Goal: Task Accomplishment & Management: Manage account settings

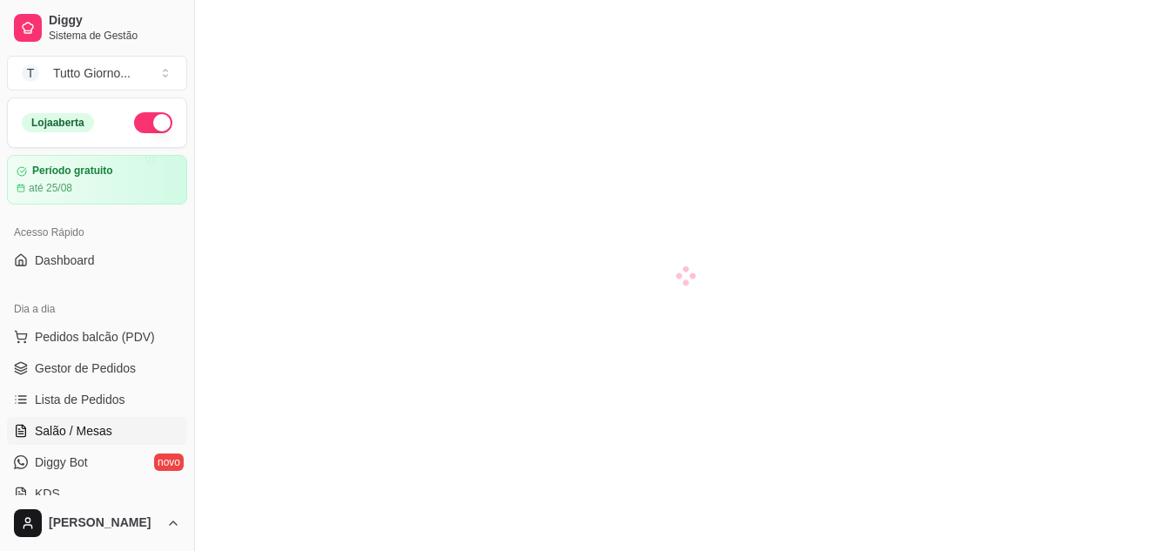
scroll to position [67, 0]
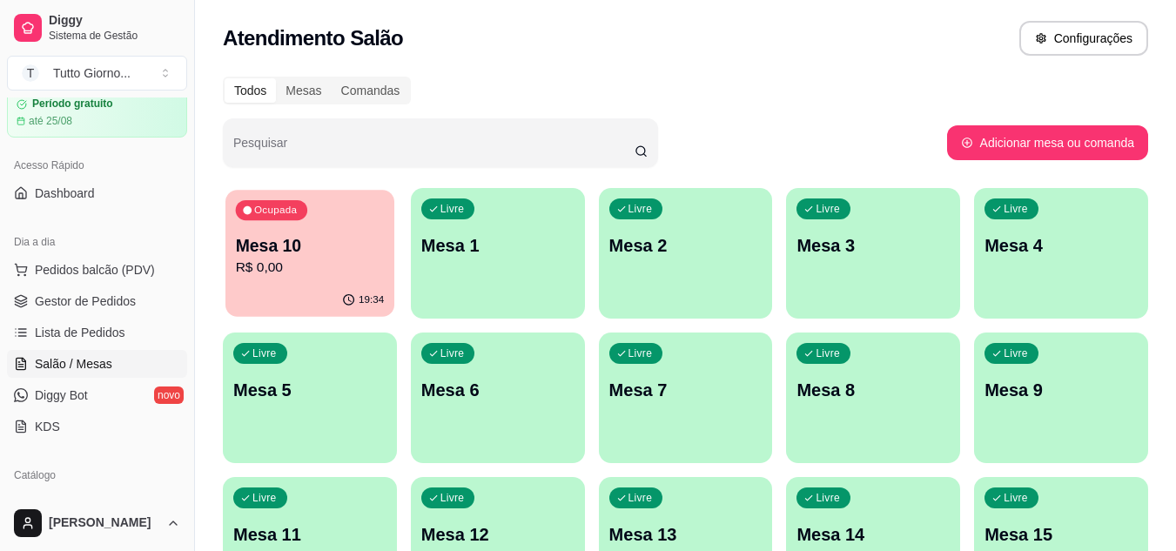
click at [286, 250] on p "Mesa 10" at bounding box center [310, 246] width 149 height 24
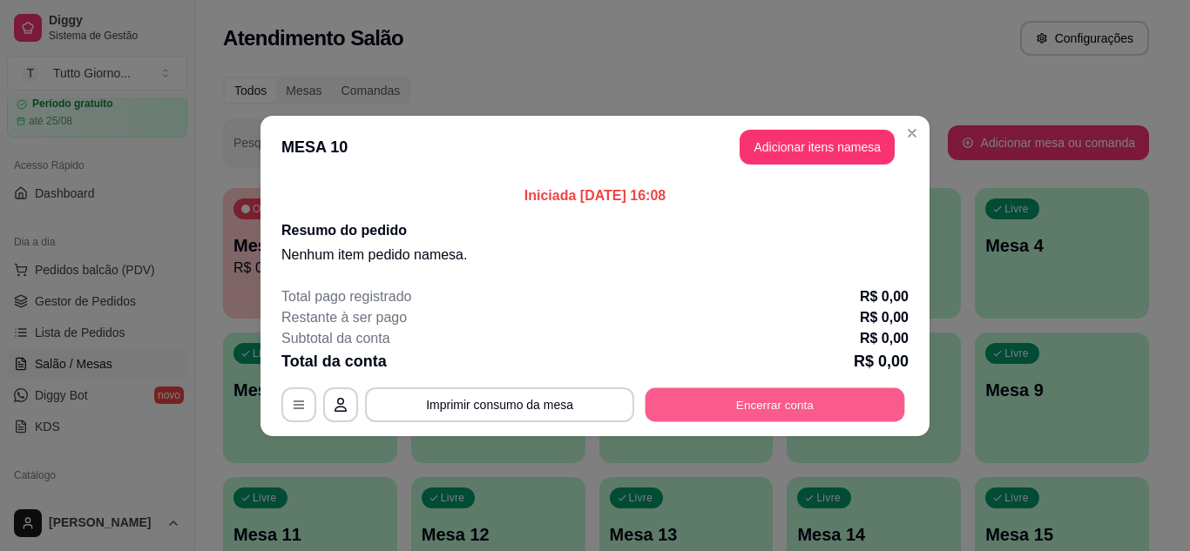
click at [739, 410] on button "Encerrar conta" at bounding box center [774, 405] width 259 height 34
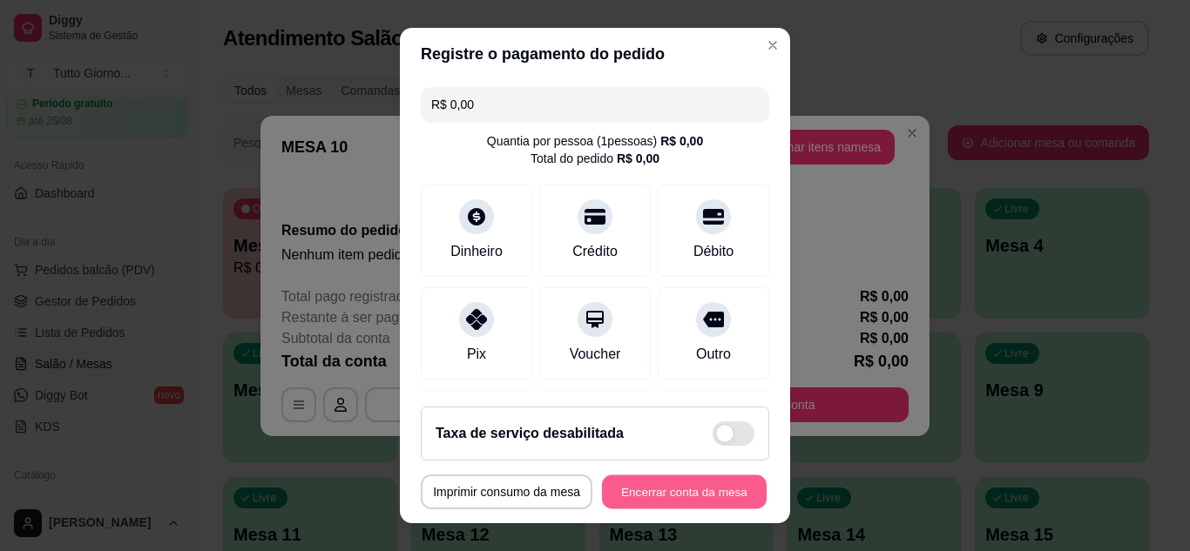
click at [640, 482] on button "Encerrar conta da mesa" at bounding box center [684, 492] width 165 height 34
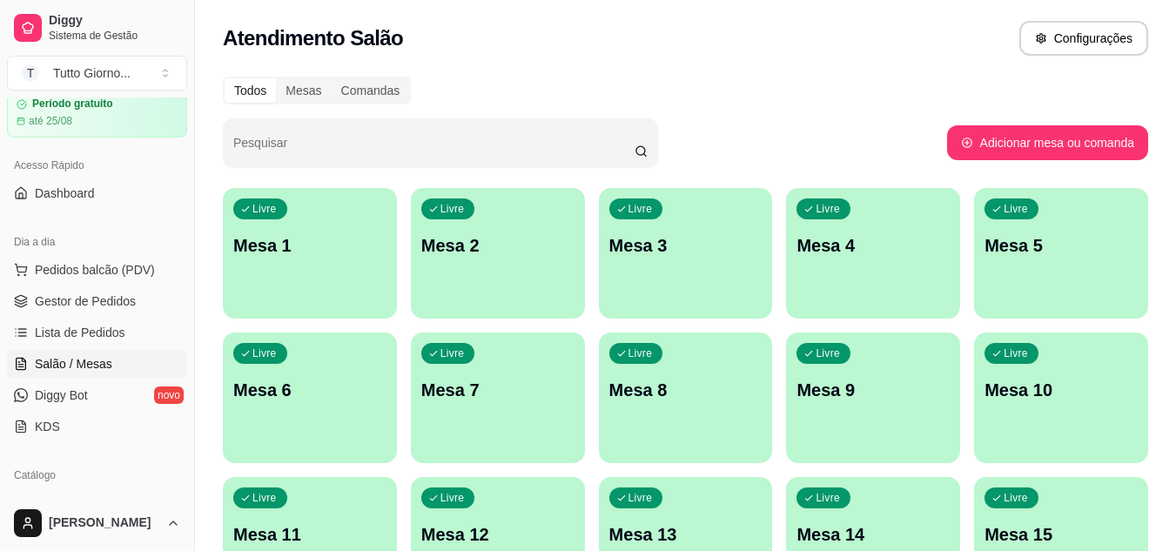
click at [769, 30] on div "Atendimento Salão Configurações" at bounding box center [686, 38] width 926 height 35
click at [358, 87] on div "Comandas" at bounding box center [371, 90] width 78 height 24
click at [332, 78] on input "Comandas" at bounding box center [332, 78] width 0 height 0
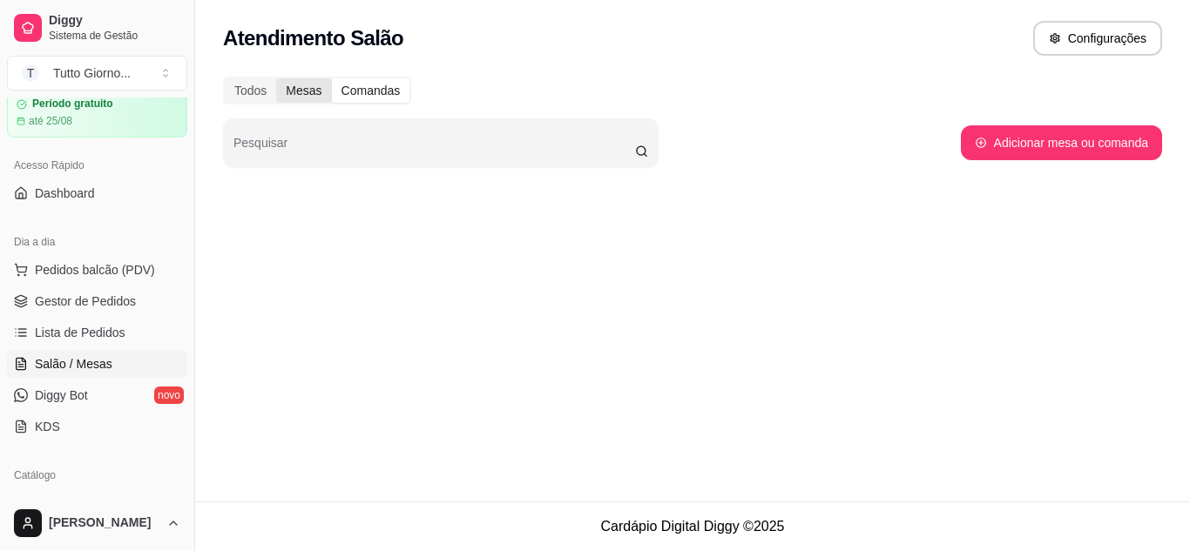
click at [301, 85] on div "Mesas" at bounding box center [303, 90] width 55 height 24
click at [276, 78] on input "Mesas" at bounding box center [276, 78] width 0 height 0
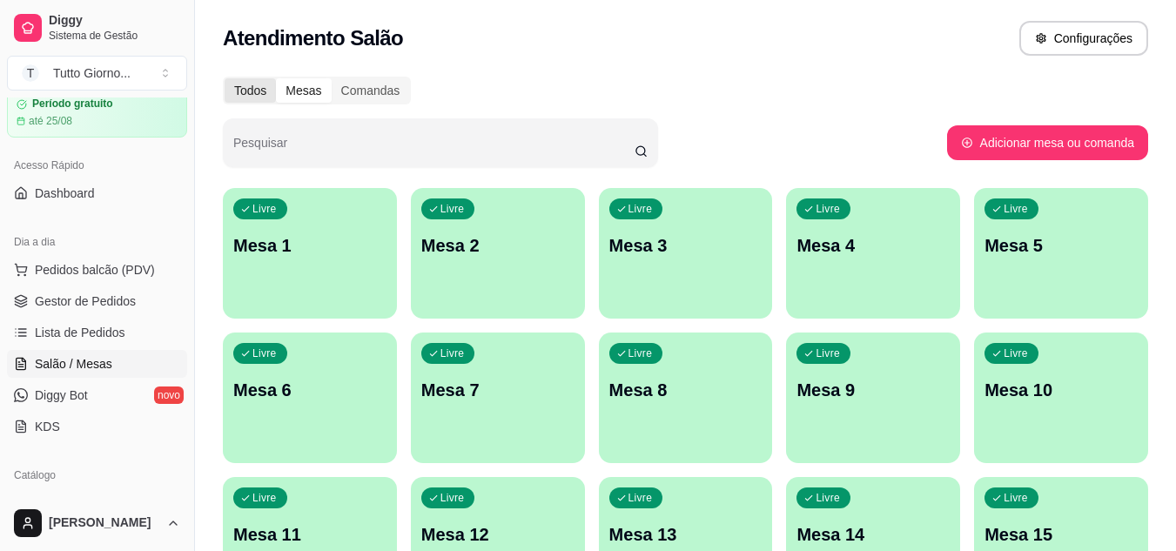
click at [258, 88] on div "Todos" at bounding box center [250, 90] width 51 height 24
click at [225, 78] on input "Todos" at bounding box center [225, 78] width 0 height 0
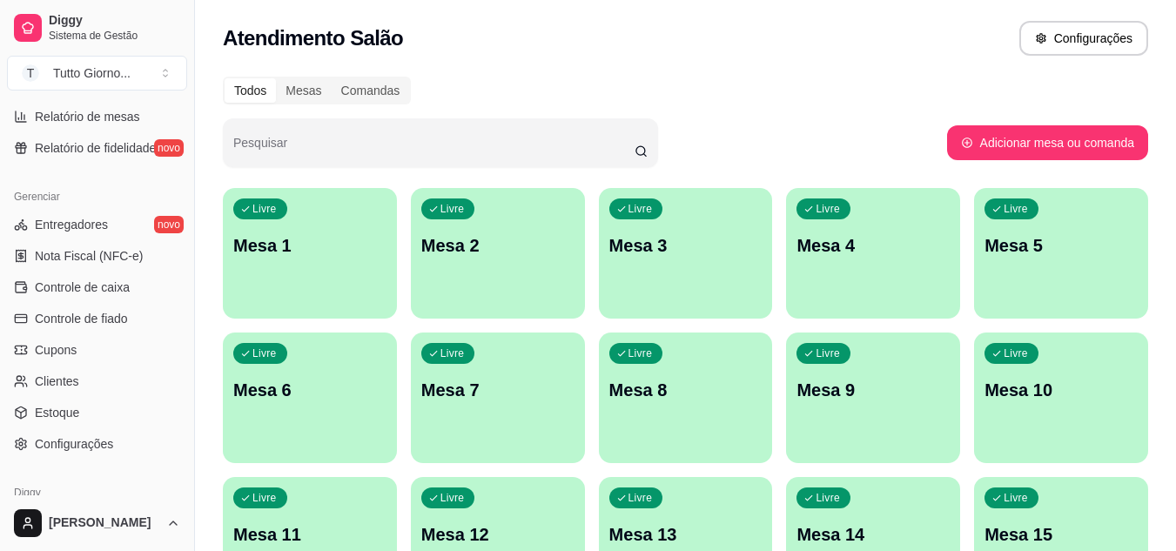
scroll to position [702, 0]
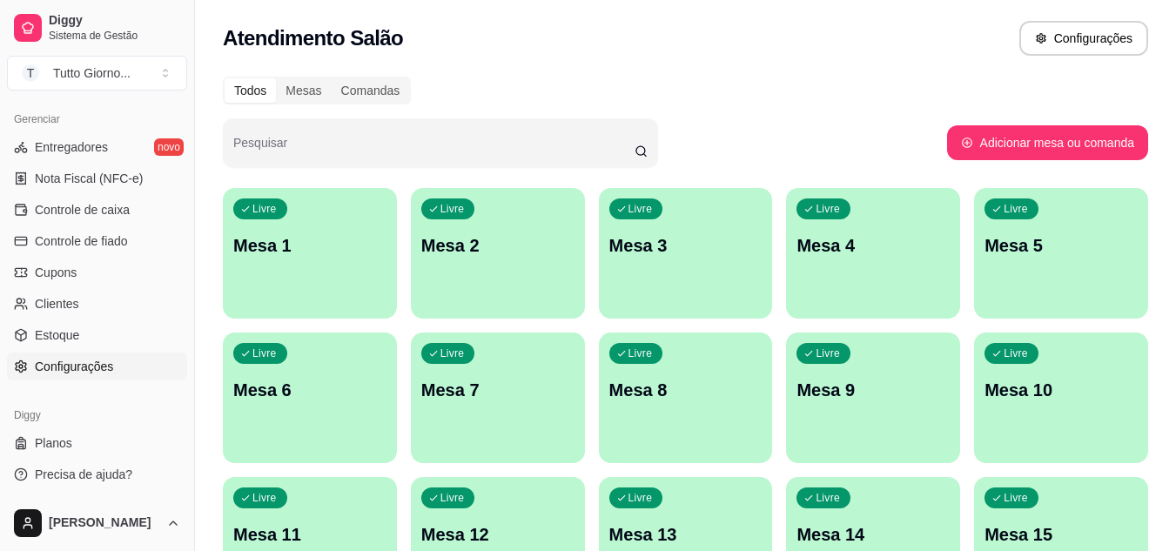
click at [71, 376] on link "Configurações" at bounding box center [97, 367] width 180 height 28
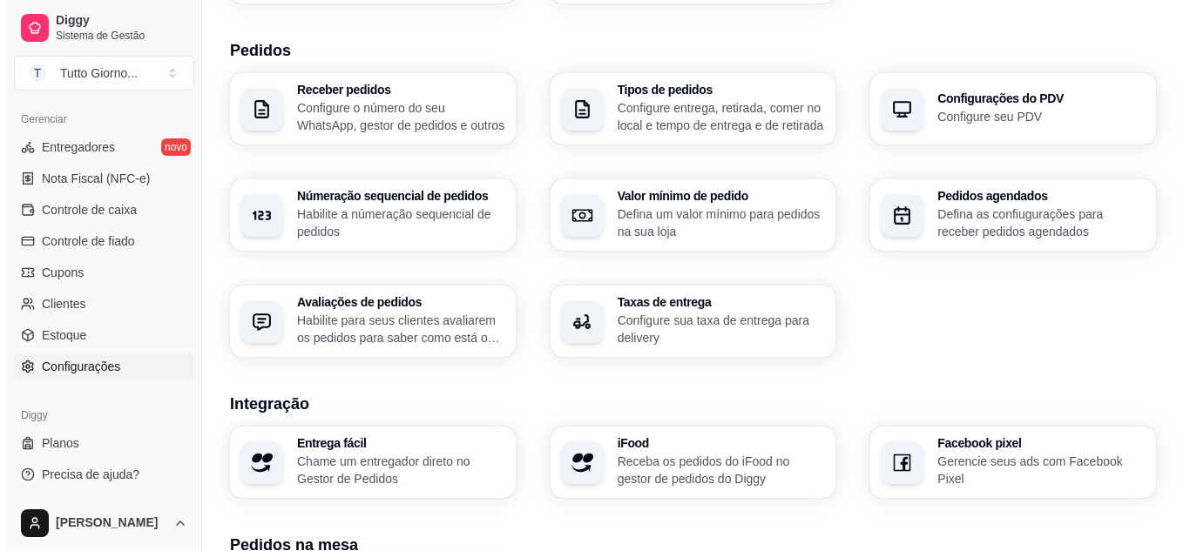
scroll to position [669, 0]
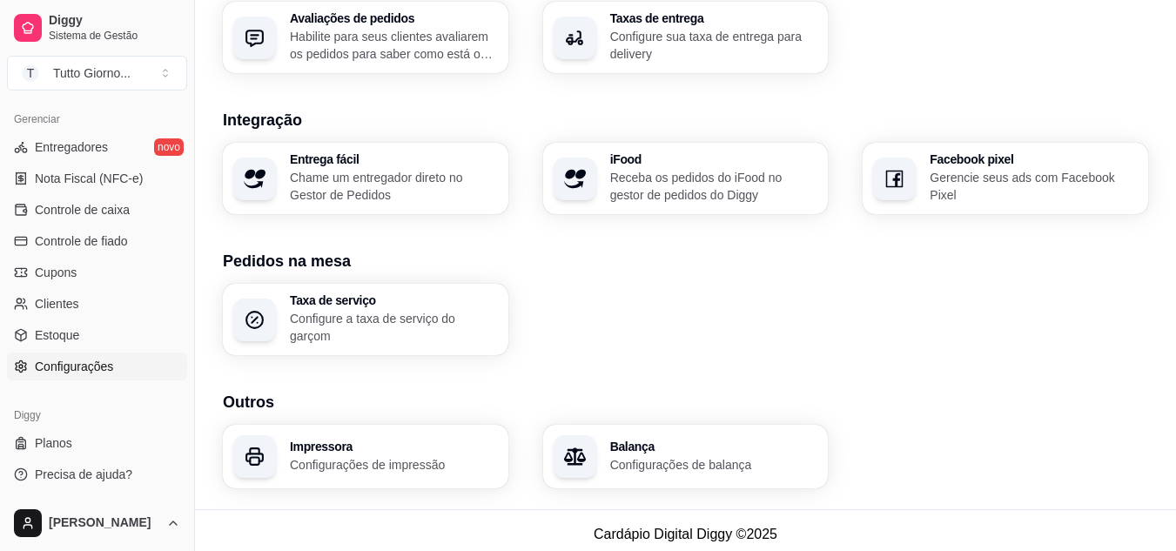
click at [347, 456] on p "Configurações de impressão" at bounding box center [394, 464] width 208 height 17
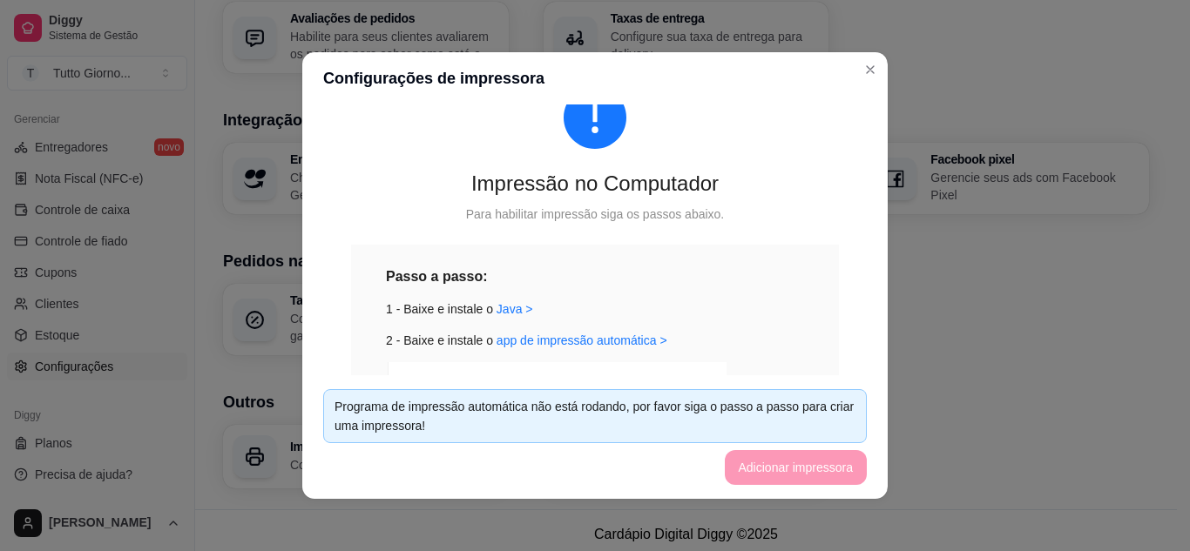
scroll to position [68, 0]
click at [574, 334] on link "app de impressão automática >" at bounding box center [581, 340] width 171 height 14
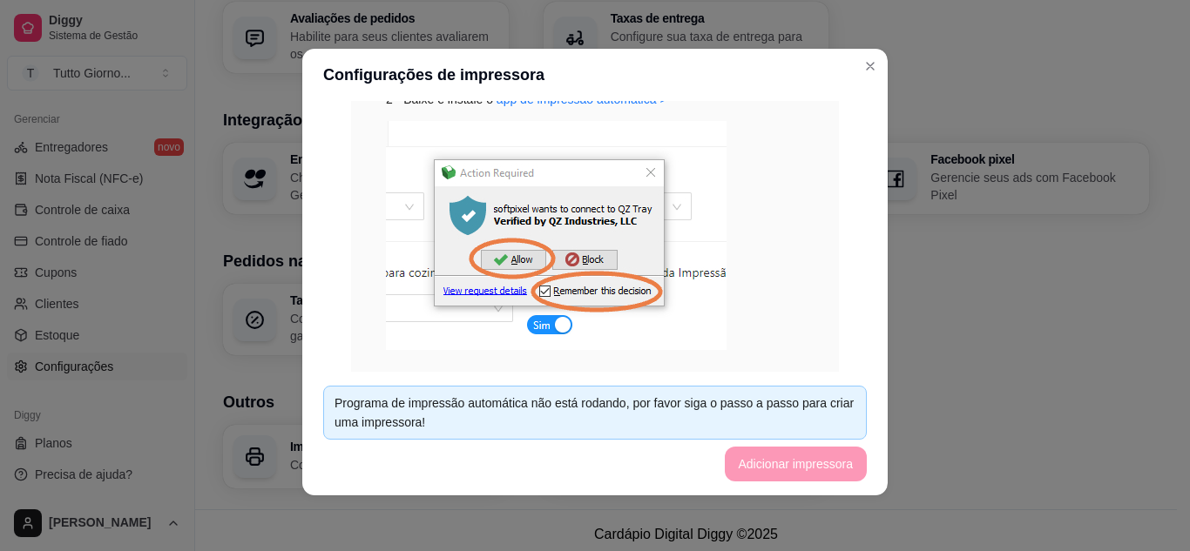
scroll to position [435, 0]
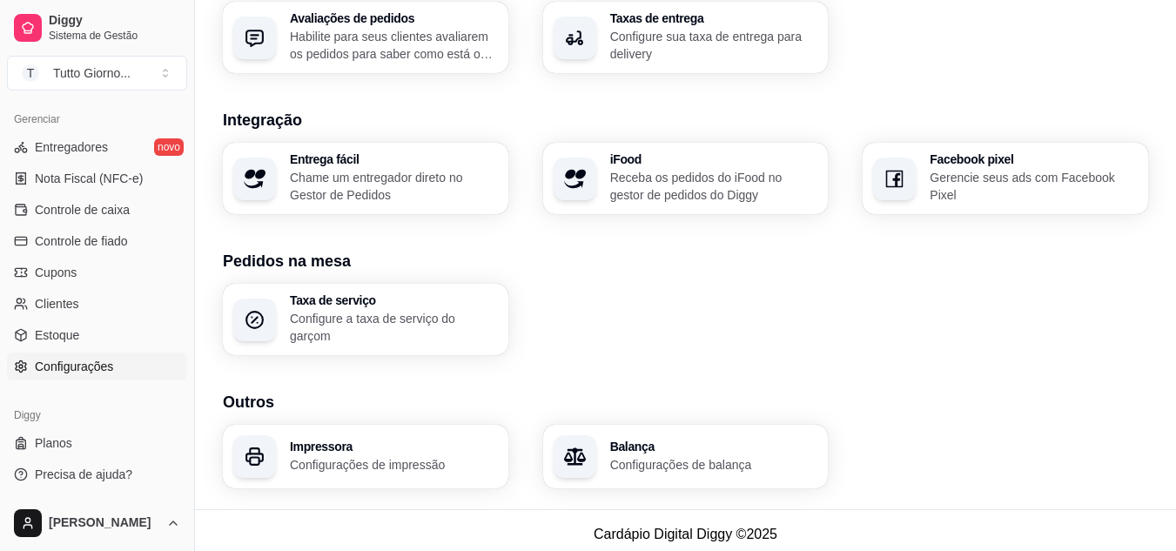
click at [758, 324] on div "Taxa de serviço Configure a taxa de serviço do garçom" at bounding box center [686, 319] width 926 height 71
click at [415, 458] on p "Configurações de impressão" at bounding box center [393, 464] width 201 height 17
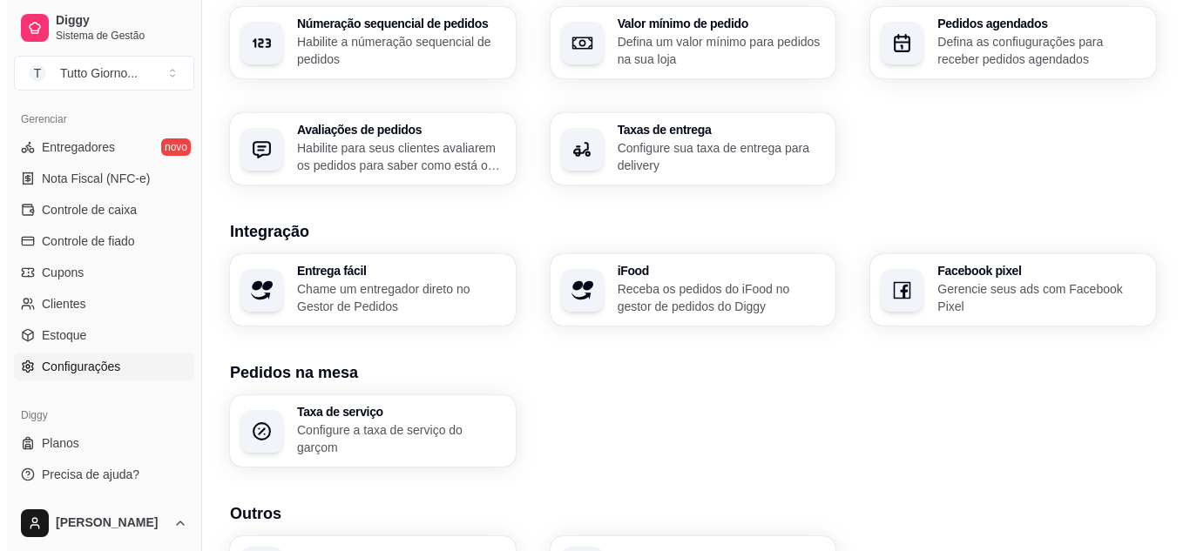
scroll to position [669, 0]
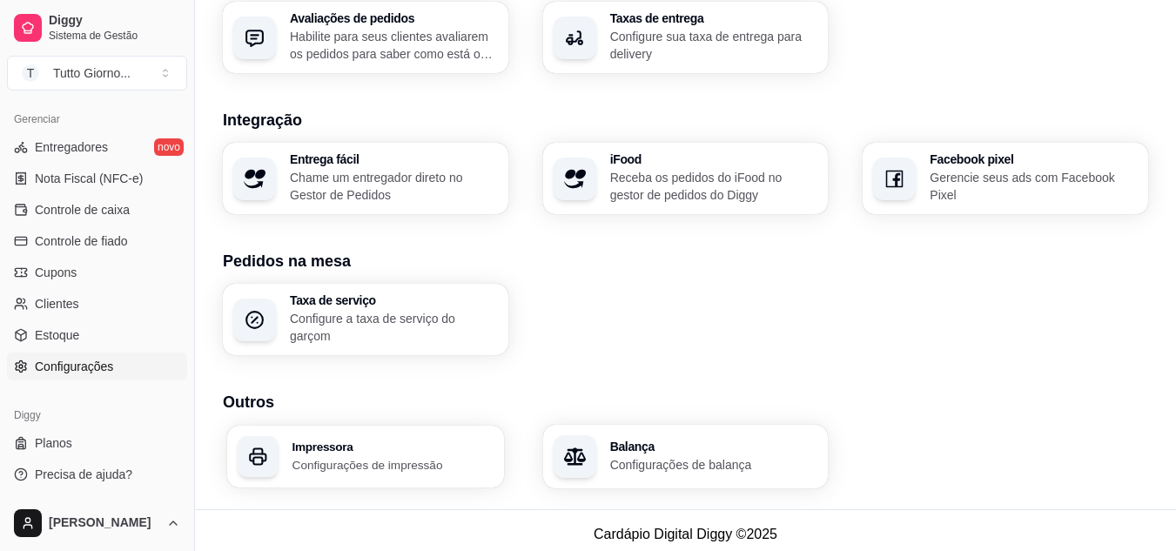
click at [394, 441] on h3 "Impressora" at bounding box center [393, 447] width 201 height 12
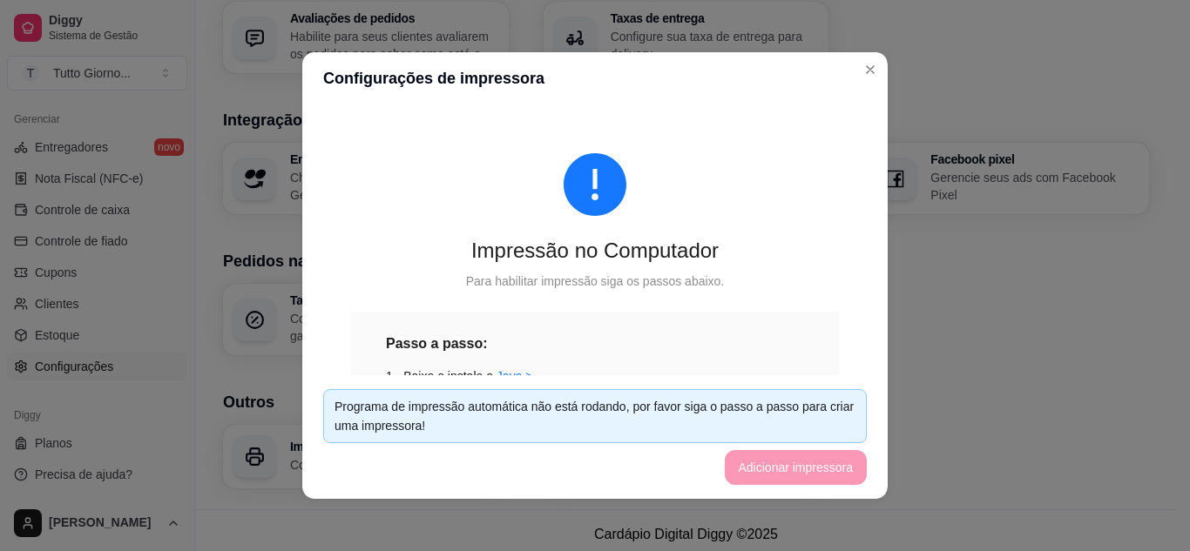
click at [498, 358] on div "Passo a passo: 1 - Baixe e instale o Java > 2 - Baixe e instale o app de impres…" at bounding box center [595, 530] width 418 height 395
drag, startPoint x: 498, startPoint y: 358, endPoint x: 395, endPoint y: 91, distance: 286.4
click at [395, 91] on header "Configurações de impressora" at bounding box center [594, 78] width 585 height 52
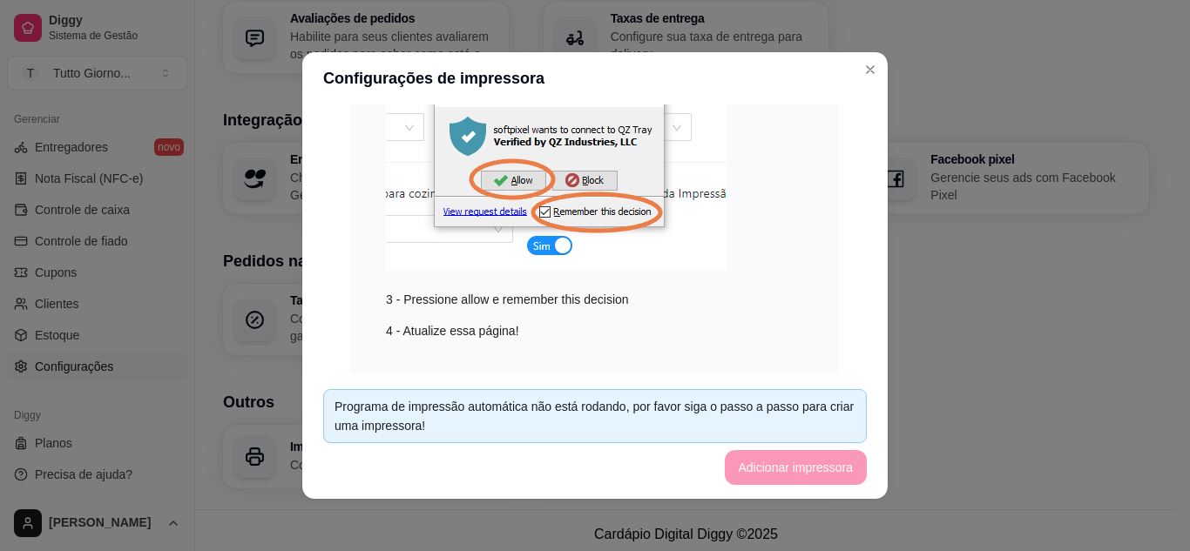
scroll to position [374, 0]
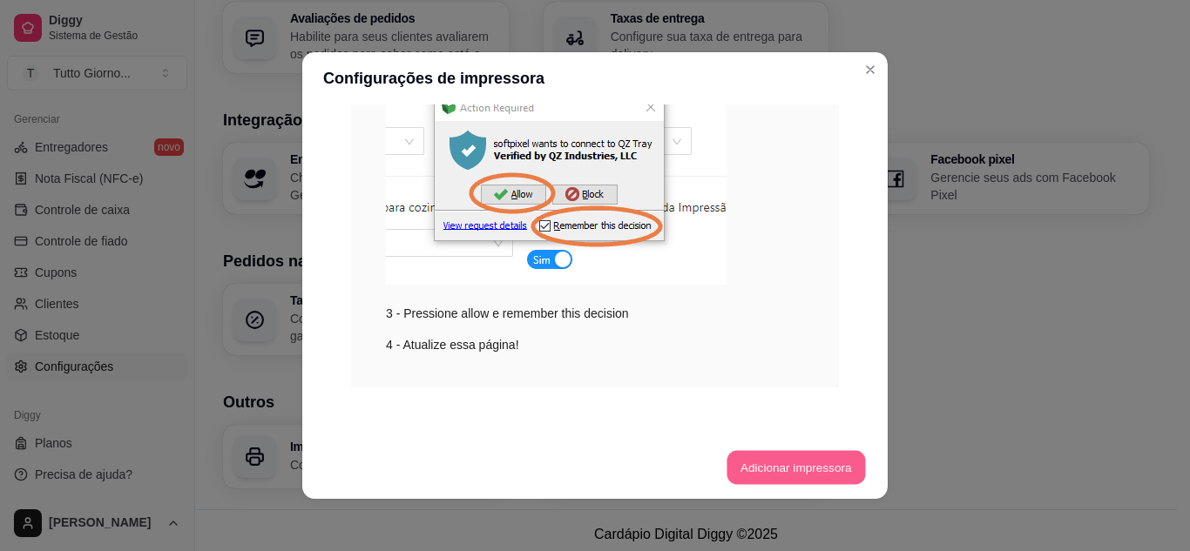
click at [774, 480] on button "Adicionar impressora" at bounding box center [795, 468] width 138 height 34
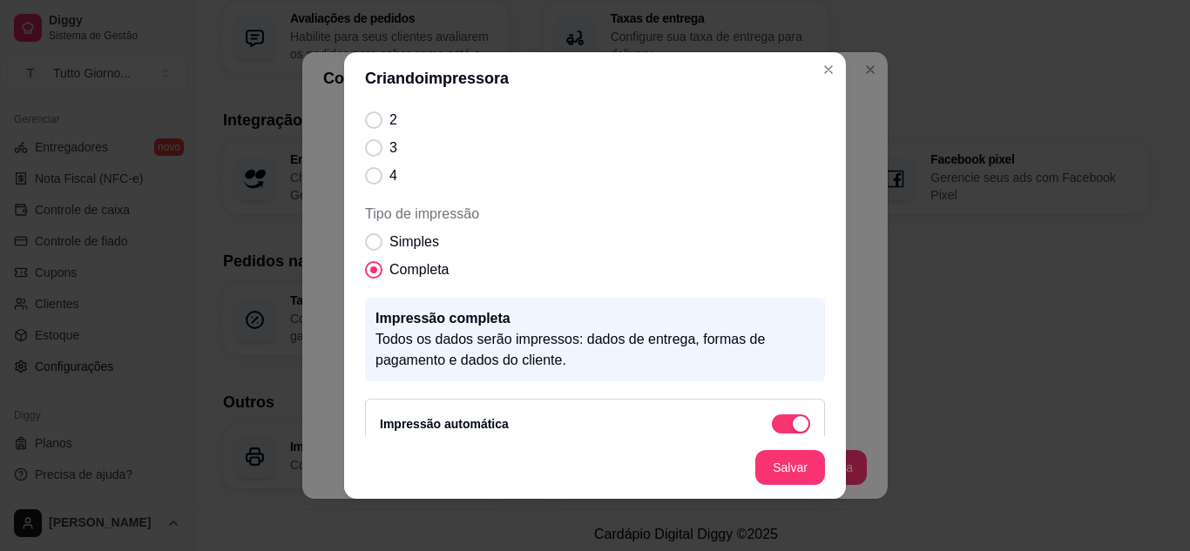
scroll to position [304, 0]
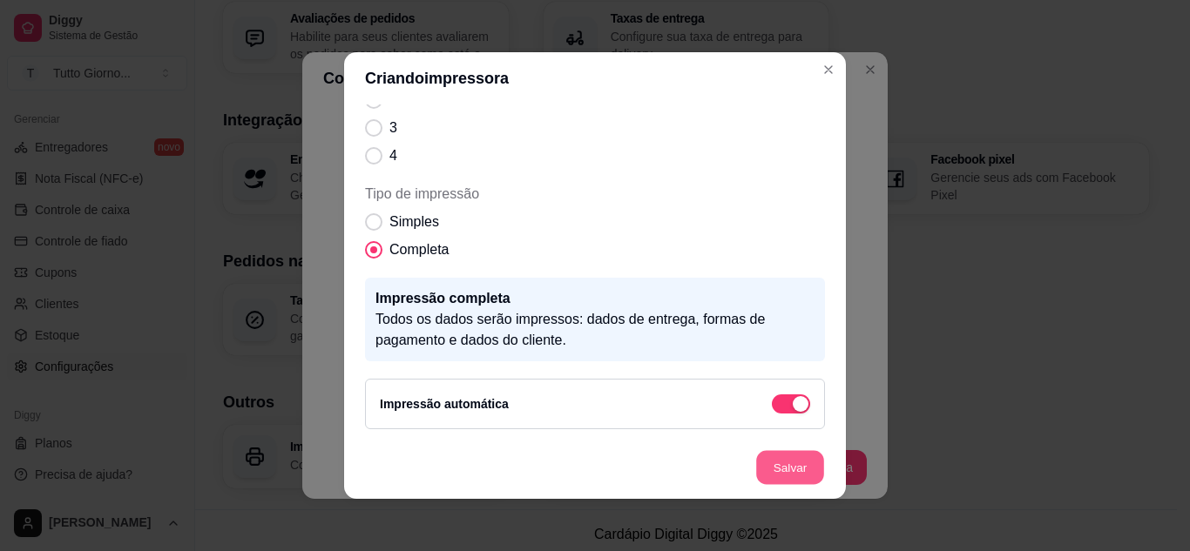
click at [791, 476] on button "Salvar" at bounding box center [790, 468] width 68 height 34
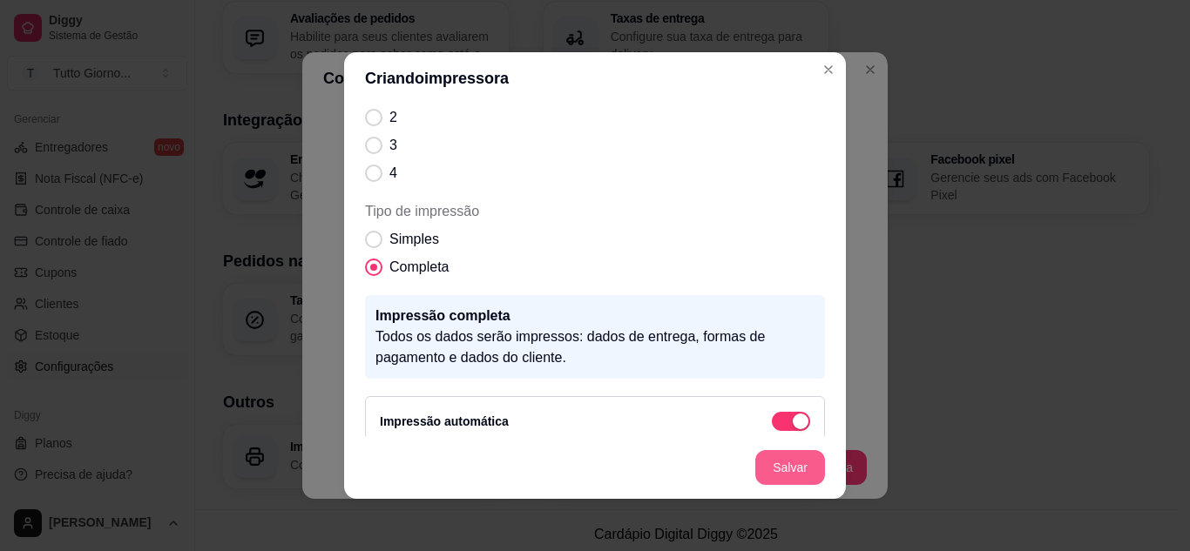
scroll to position [321, 0]
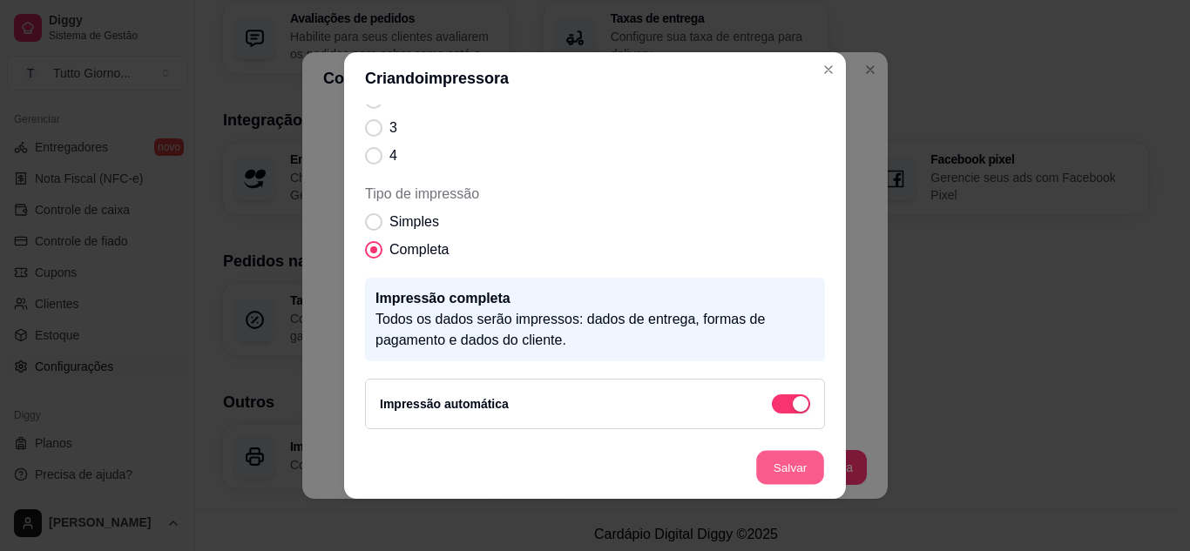
click at [789, 465] on button "Salvar" at bounding box center [790, 468] width 68 height 34
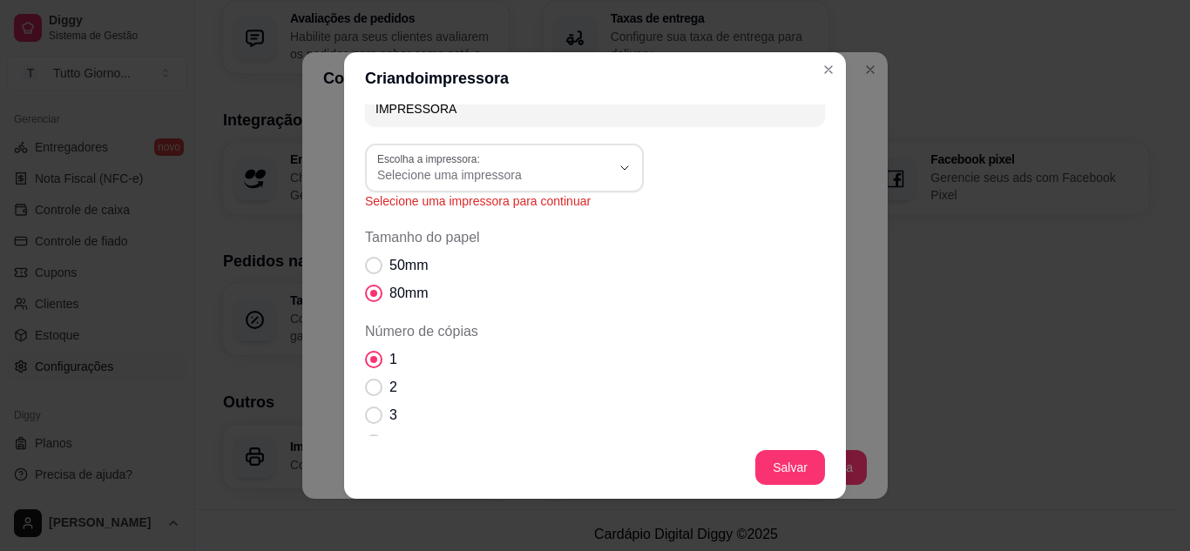
scroll to position [31, 0]
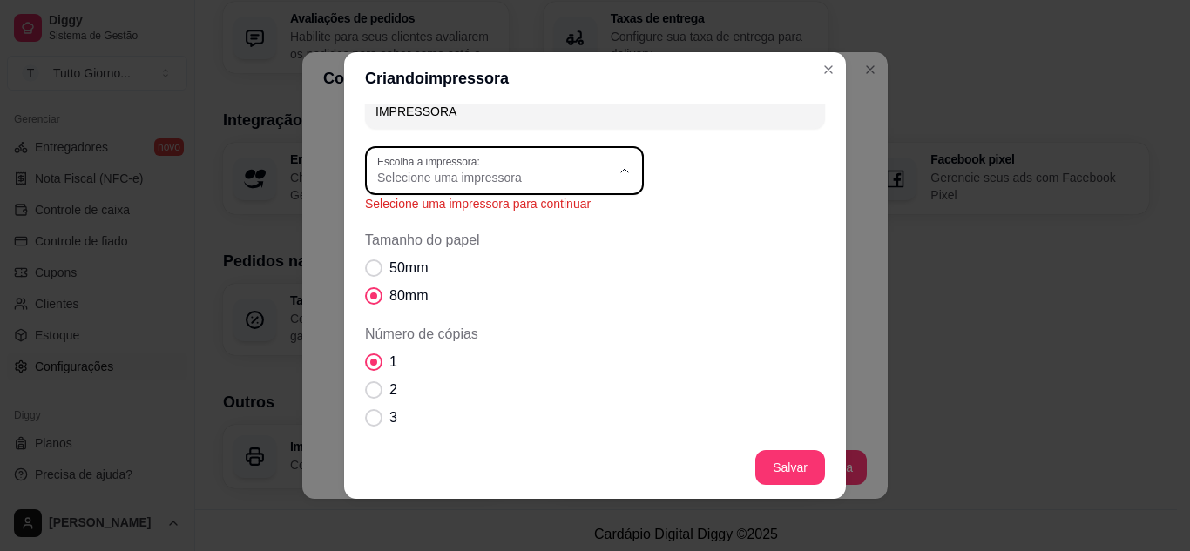
click at [617, 170] on icon "button" at bounding box center [624, 171] width 14 height 14
click at [484, 367] on span "EPSON TM-T20 Receipt" at bounding box center [489, 362] width 224 height 17
type input "EPSON TM-T20 Receipt"
select select "EPSON TM-T20 Receipt"
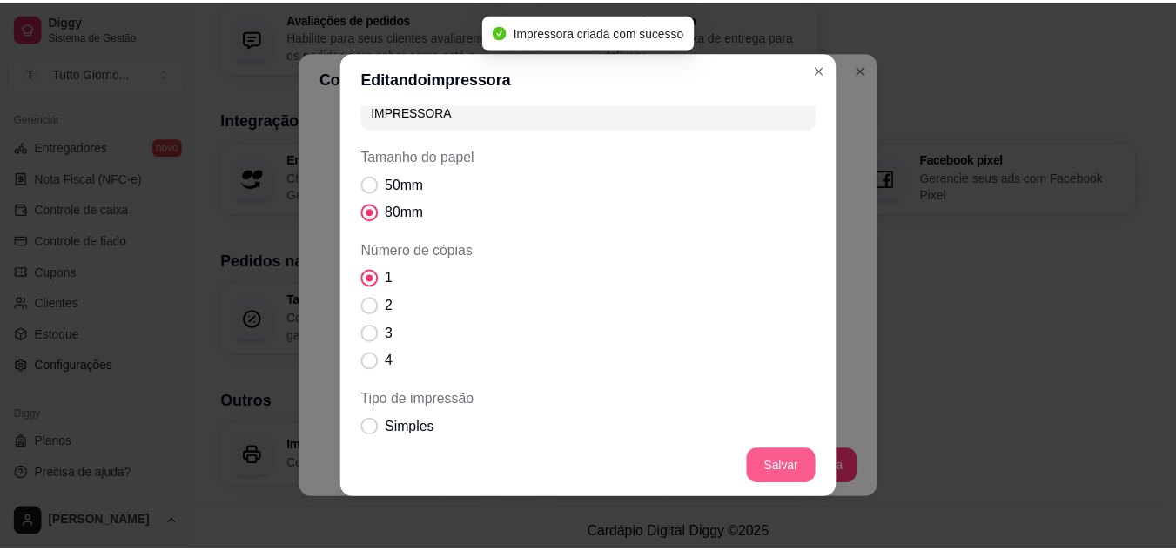
scroll to position [578, 0]
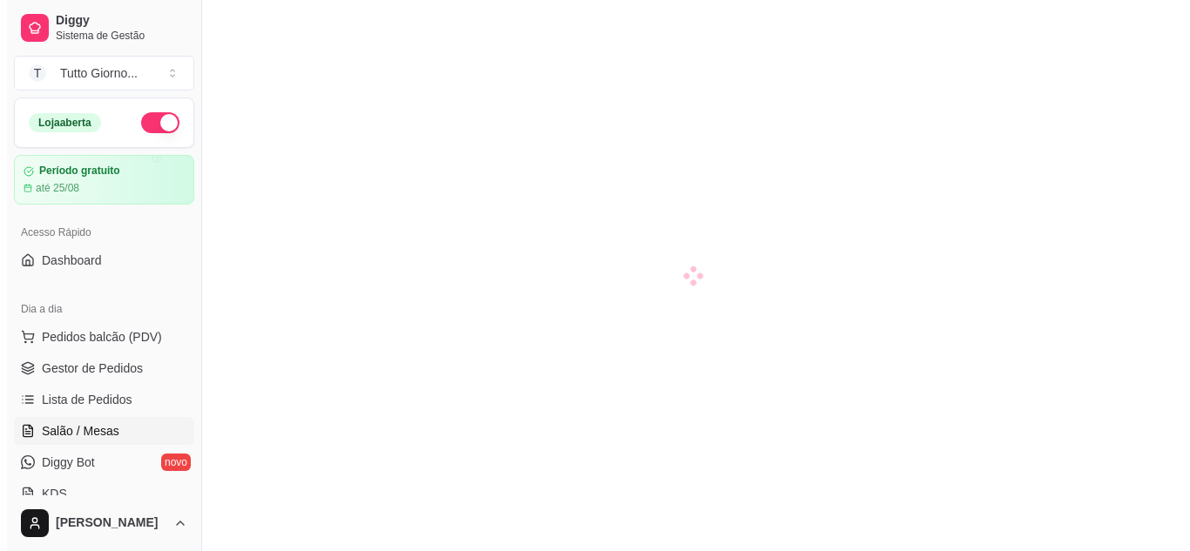
scroll to position [176, 0]
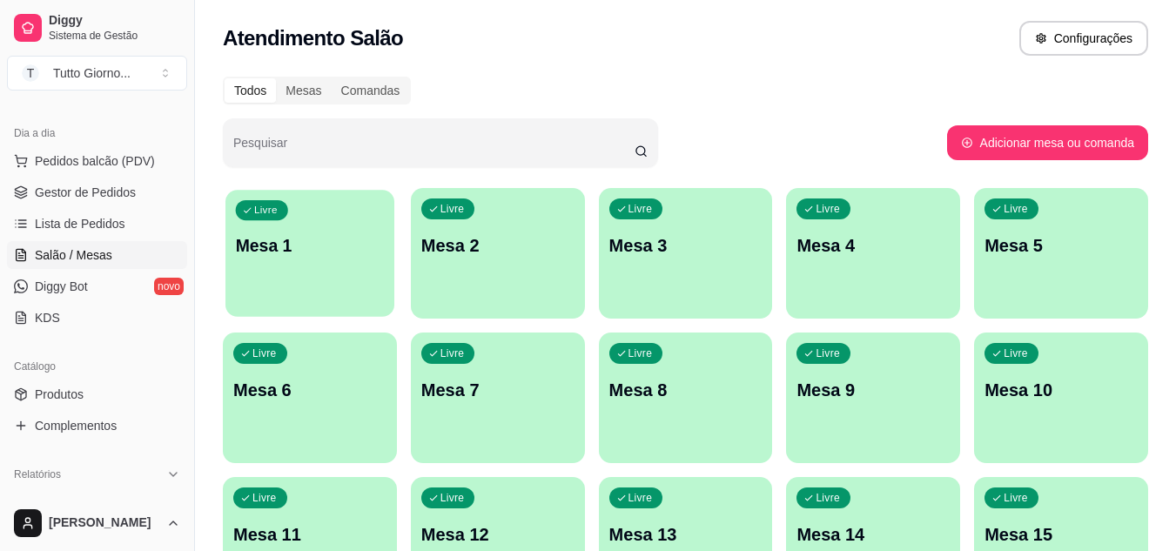
click at [348, 249] on p "Mesa 1" at bounding box center [310, 246] width 149 height 24
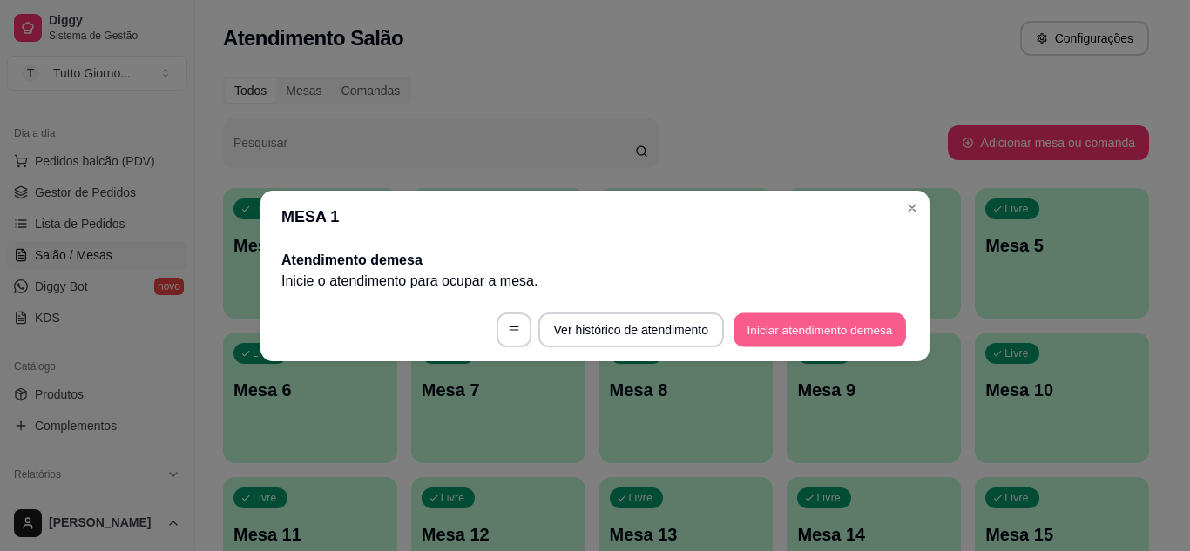
click at [808, 334] on button "Iniciar atendimento de mesa" at bounding box center [819, 330] width 172 height 34
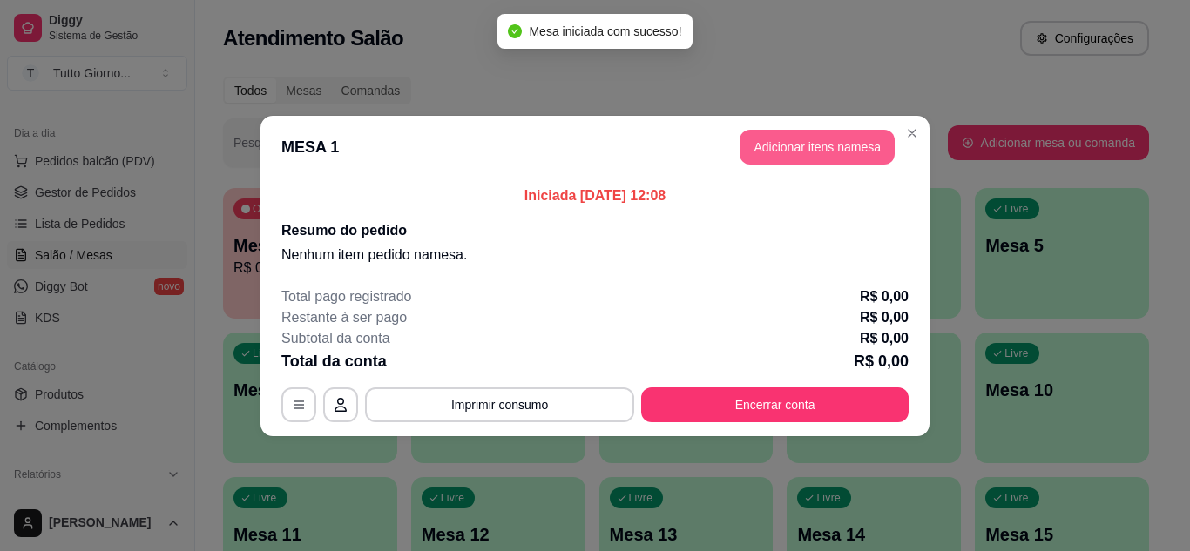
click at [827, 140] on button "Adicionar itens na mesa" at bounding box center [816, 147] width 155 height 35
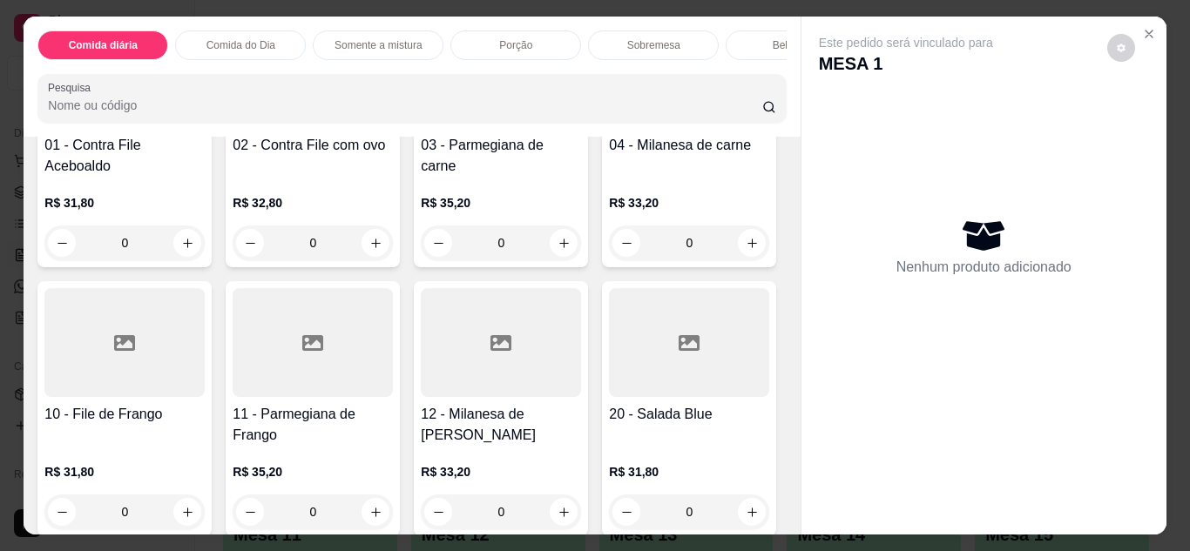
scroll to position [17, 0]
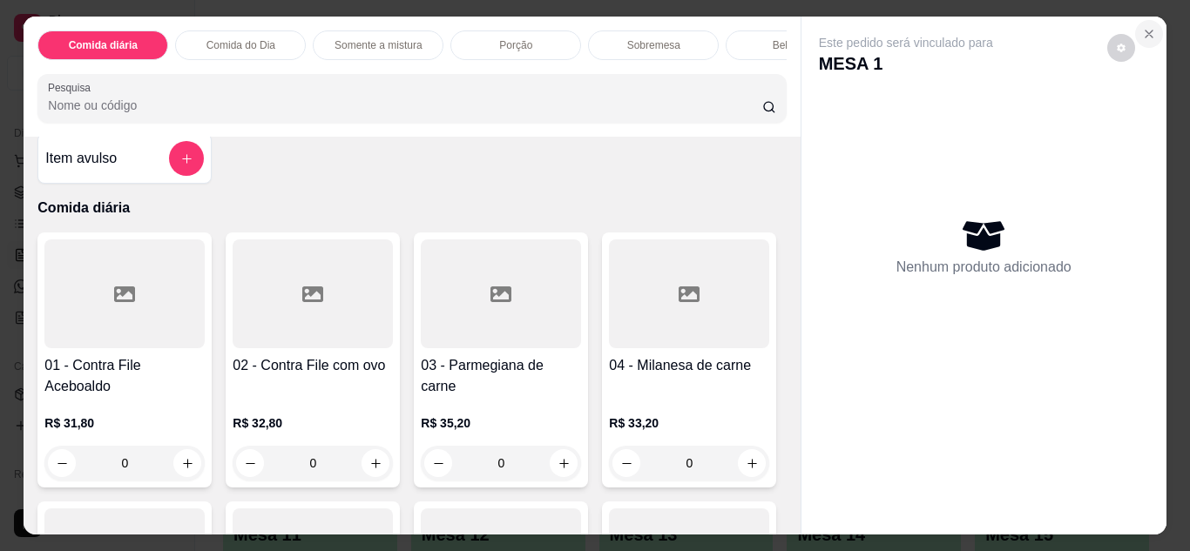
click at [1142, 31] on icon "Close" at bounding box center [1149, 34] width 14 height 14
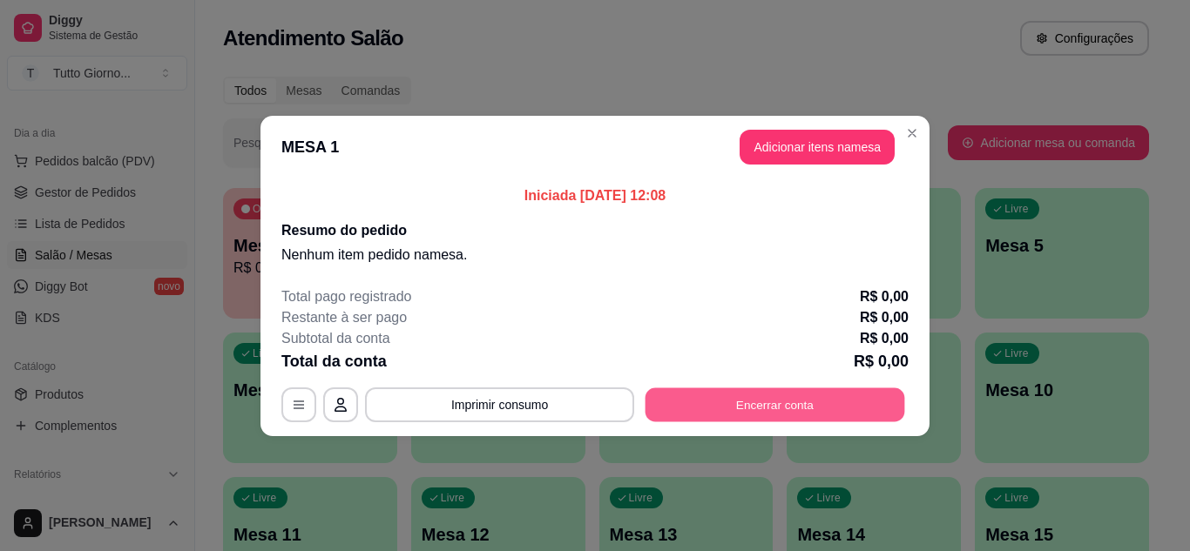
click at [711, 407] on button "Encerrar conta" at bounding box center [774, 405] width 259 height 34
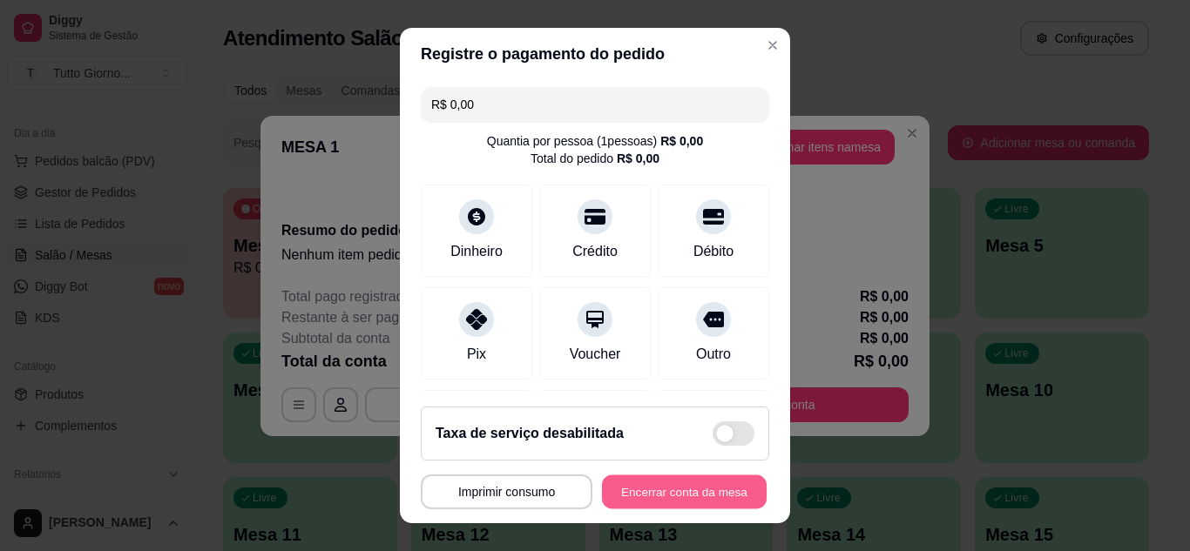
click at [627, 493] on button "Encerrar conta da mesa" at bounding box center [684, 492] width 165 height 34
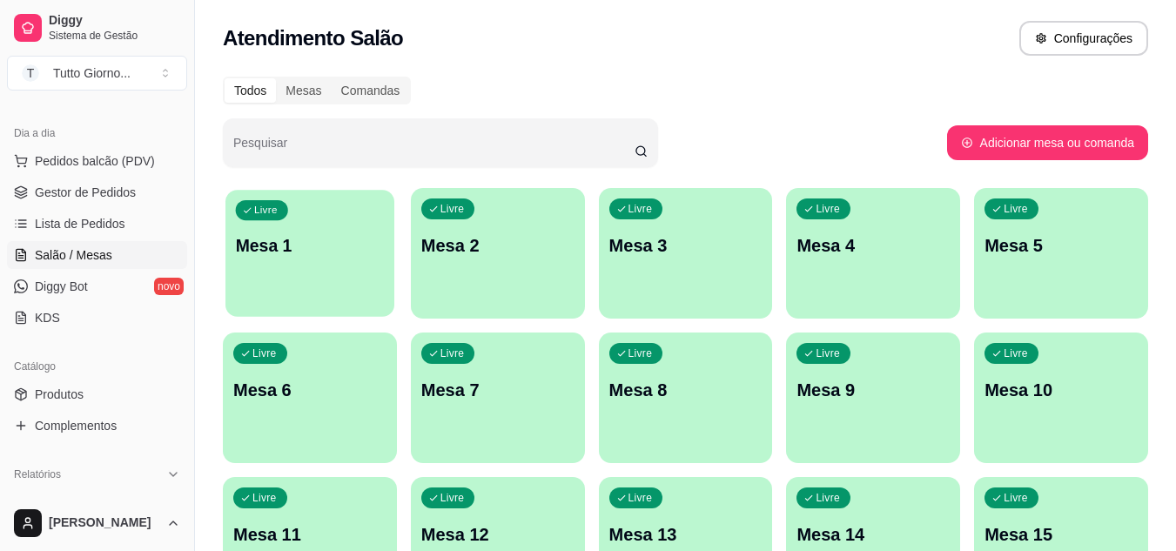
click at [325, 305] on div "button" at bounding box center [310, 306] width 169 height 20
click at [296, 261] on div "Livre Mesa 1" at bounding box center [310, 243] width 169 height 106
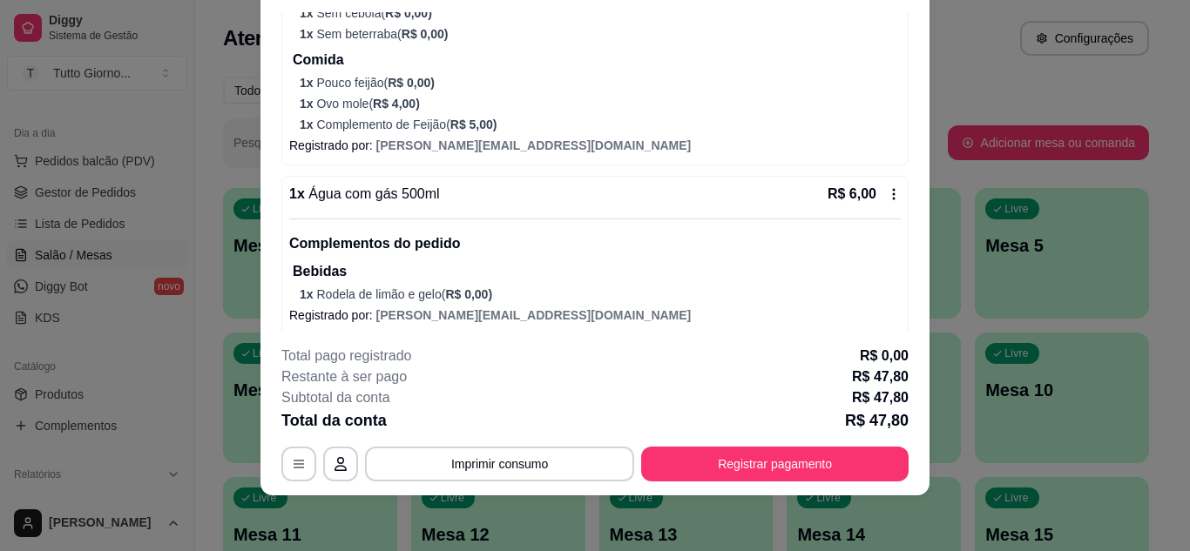
scroll to position [293, 0]
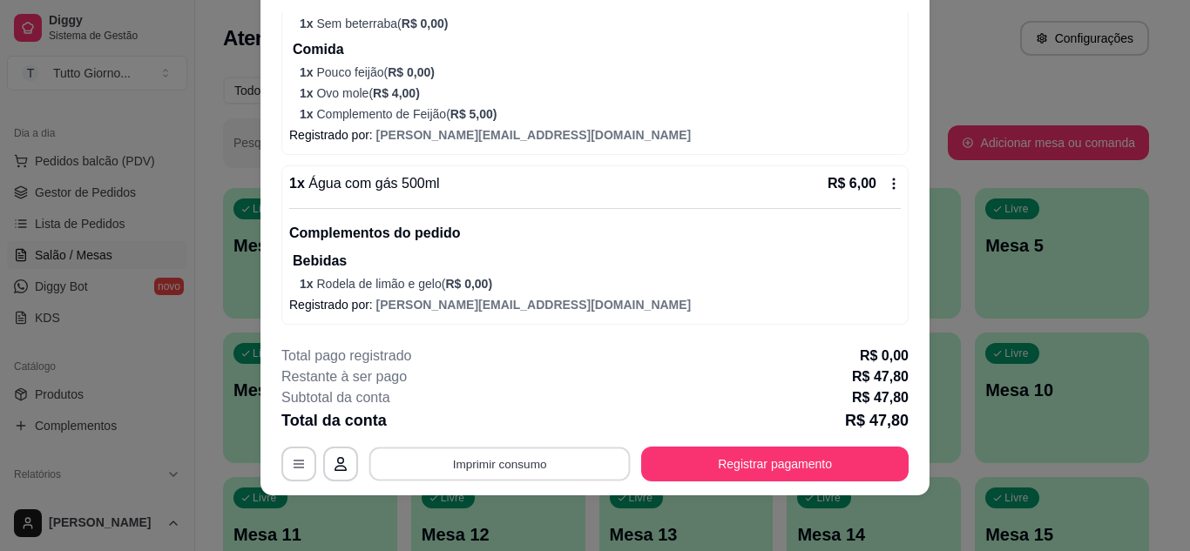
click at [493, 468] on button "Imprimir consumo" at bounding box center [499, 464] width 261 height 34
click at [479, 432] on button "IMPRESSORA" at bounding box center [498, 423] width 122 height 27
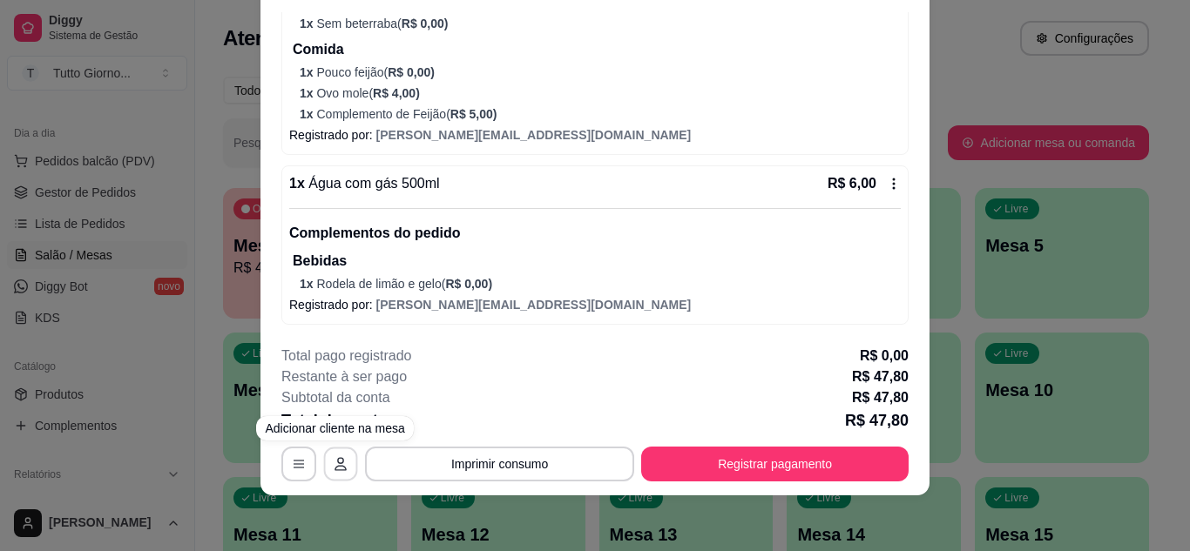
click at [338, 462] on icon "button" at bounding box center [341, 464] width 14 height 14
click at [292, 466] on icon "button" at bounding box center [299, 464] width 14 height 14
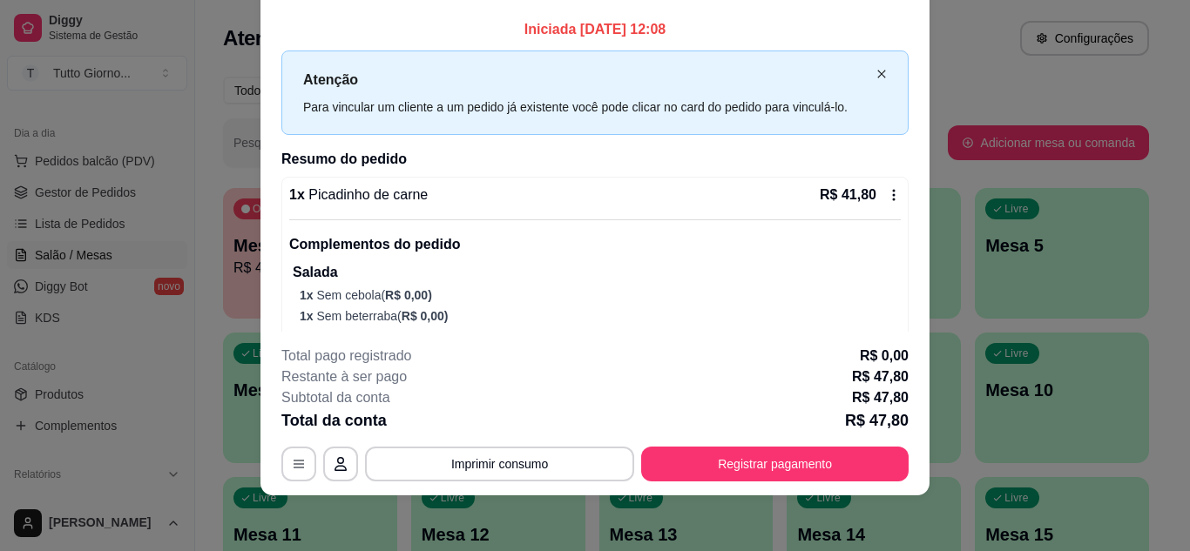
click at [877, 75] on icon "close" at bounding box center [881, 75] width 8 height 8
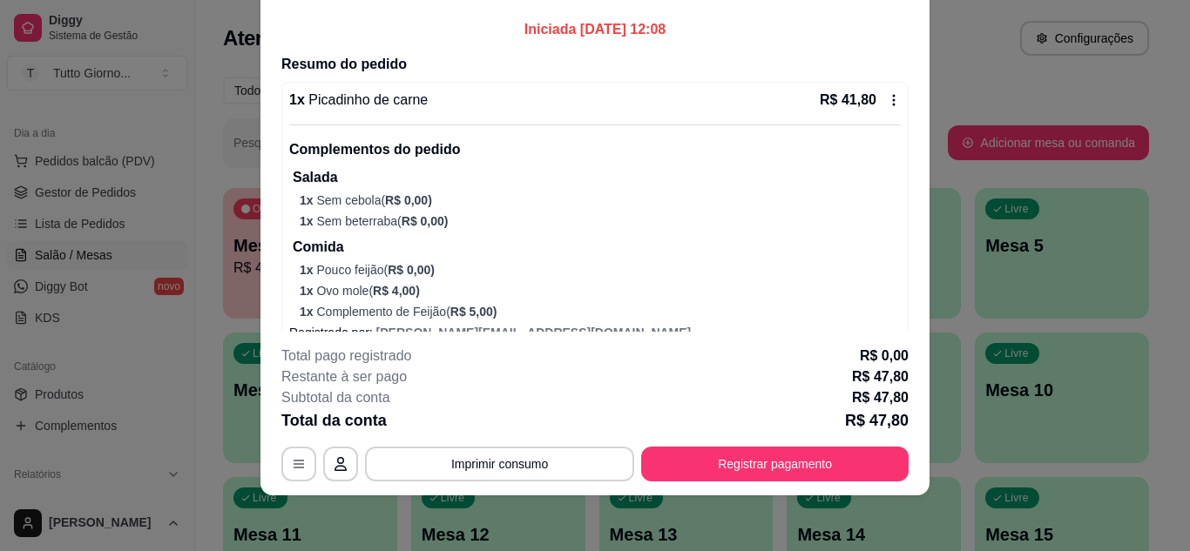
click at [886, 101] on icon at bounding box center [893, 100] width 14 height 14
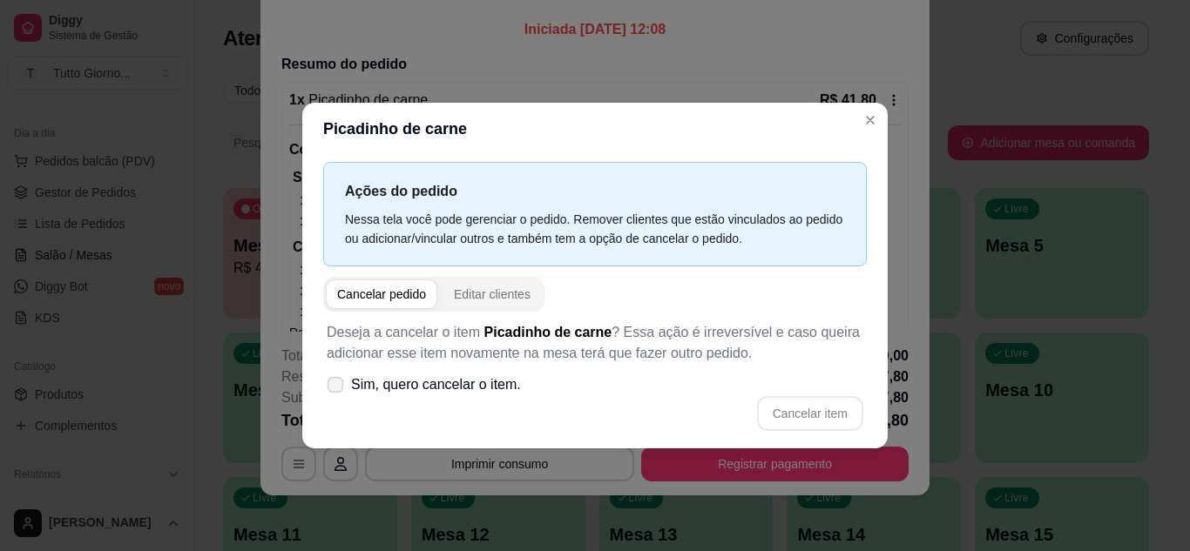
click at [338, 382] on icon at bounding box center [334, 385] width 13 height 10
click at [337, 388] on input "Sim, quero cancelar o item." at bounding box center [331, 393] width 11 height 11
checkbox input "true"
click at [786, 408] on button "Cancelar item" at bounding box center [810, 413] width 104 height 34
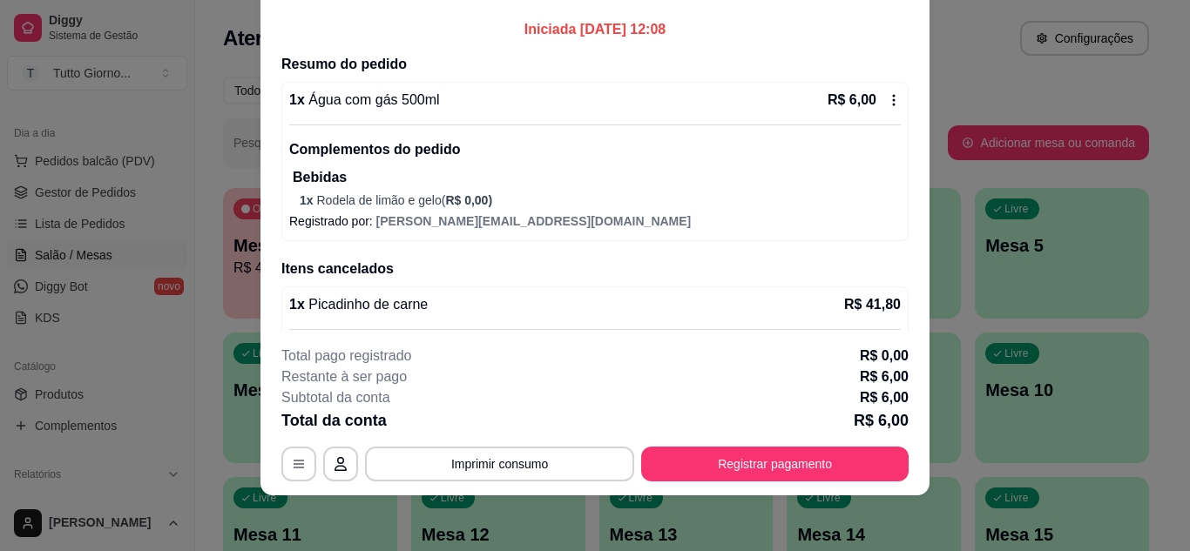
click at [893, 99] on icon at bounding box center [894, 100] width 3 height 11
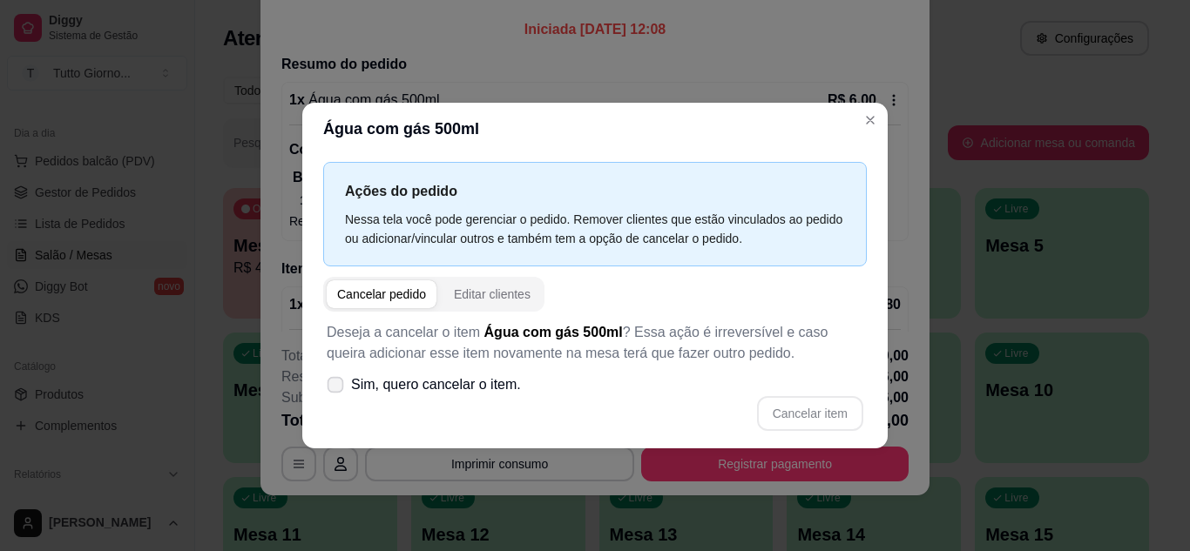
click at [338, 384] on icon at bounding box center [334, 385] width 13 height 10
click at [337, 388] on input "Sim, quero cancelar o item." at bounding box center [331, 393] width 11 height 11
checkbox input "true"
click at [795, 412] on button "Cancelar item" at bounding box center [810, 413] width 104 height 34
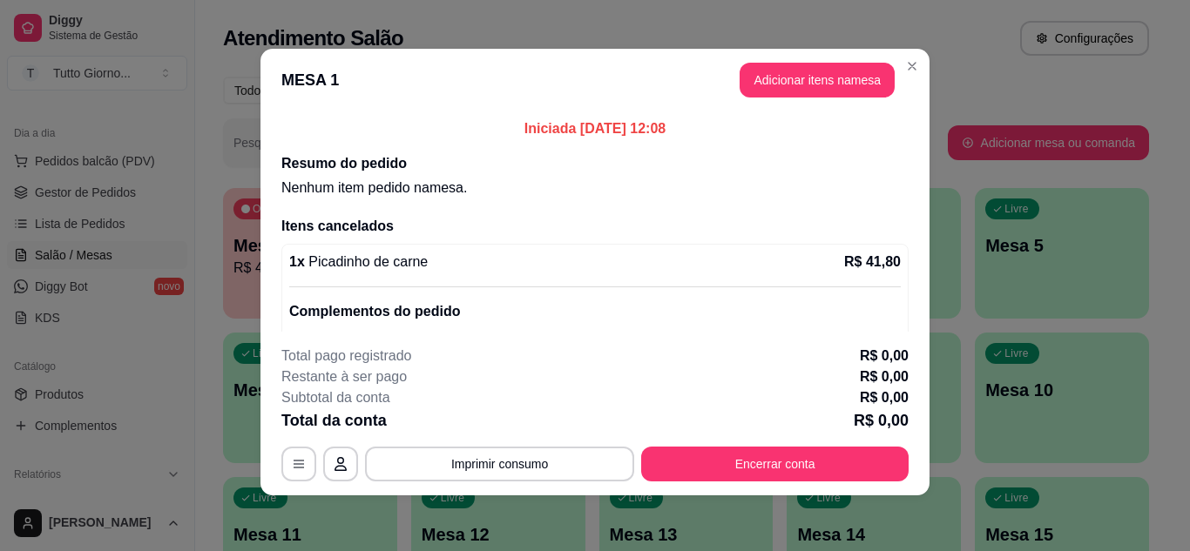
click at [874, 117] on div "Iniciada [DATE] 12:08 Resumo do pedido Nenhum item pedido na mesa . Itens cance…" at bounding box center [594, 221] width 669 height 220
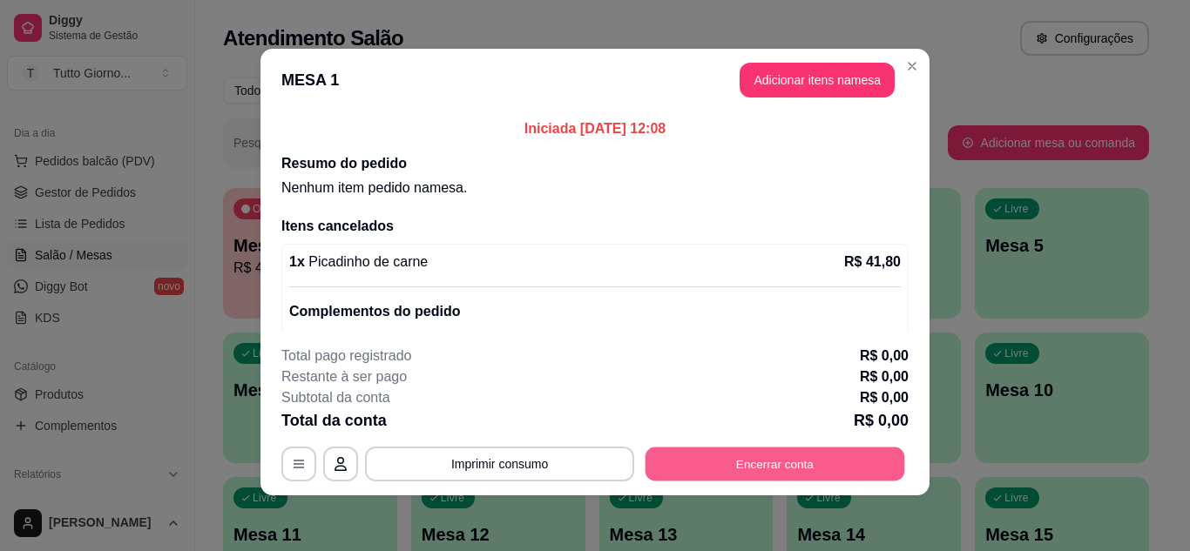
click at [722, 455] on button "Encerrar conta" at bounding box center [774, 465] width 259 height 34
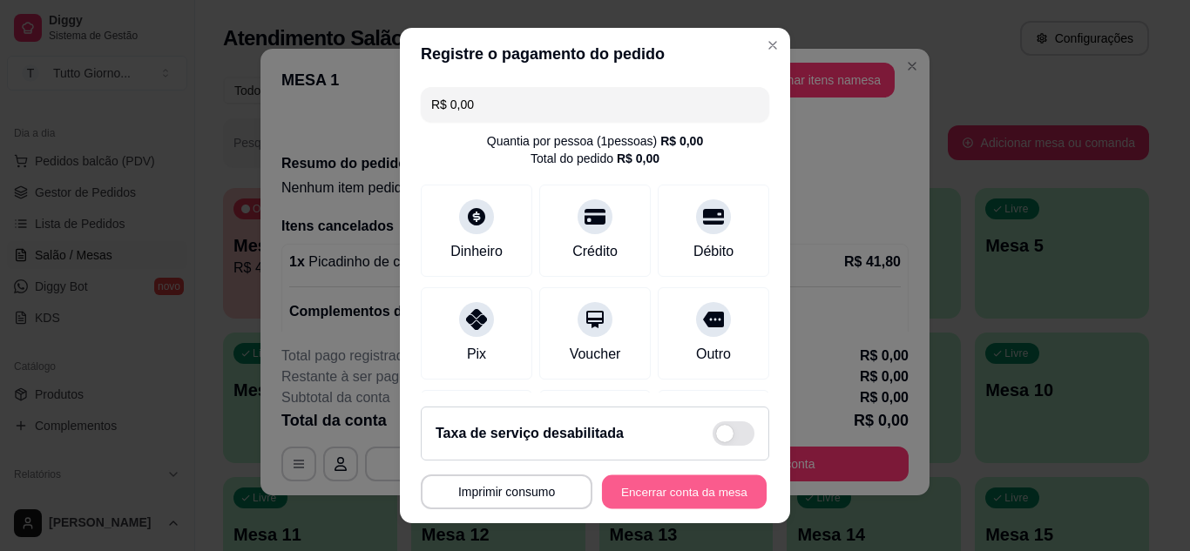
click at [668, 489] on button "Encerrar conta da mesa" at bounding box center [684, 492] width 165 height 34
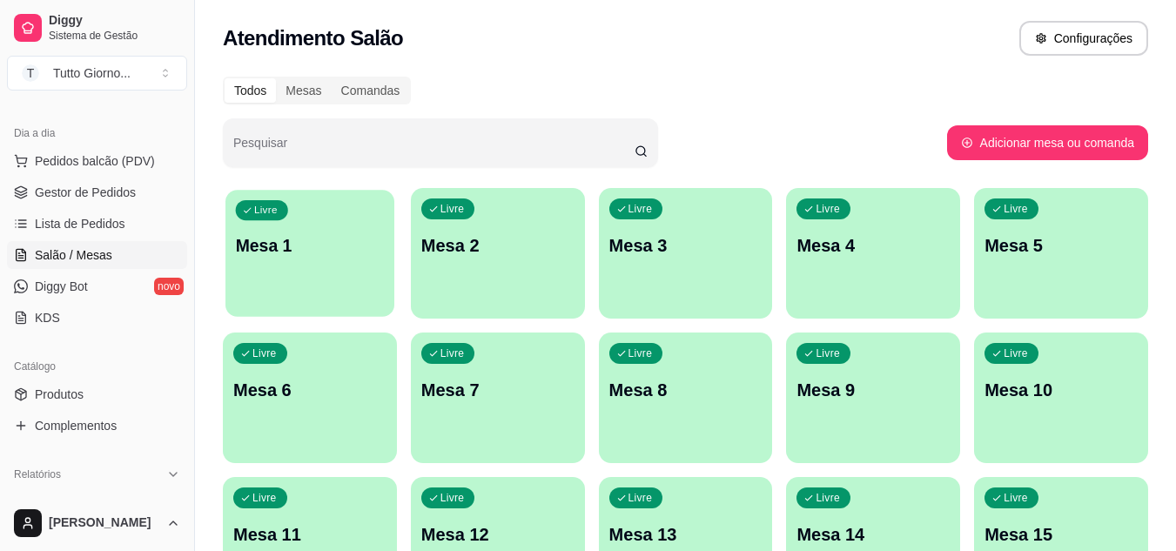
click at [381, 255] on p "Mesa 1" at bounding box center [310, 246] width 149 height 24
click at [344, 246] on p "Mesa 1" at bounding box center [310, 246] width 149 height 24
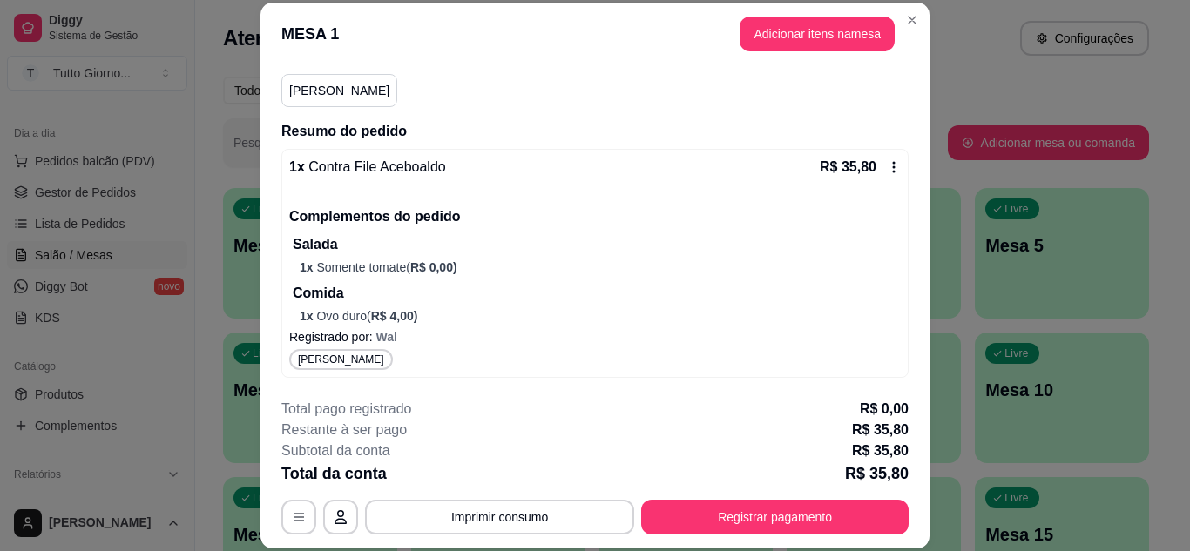
scroll to position [53, 0]
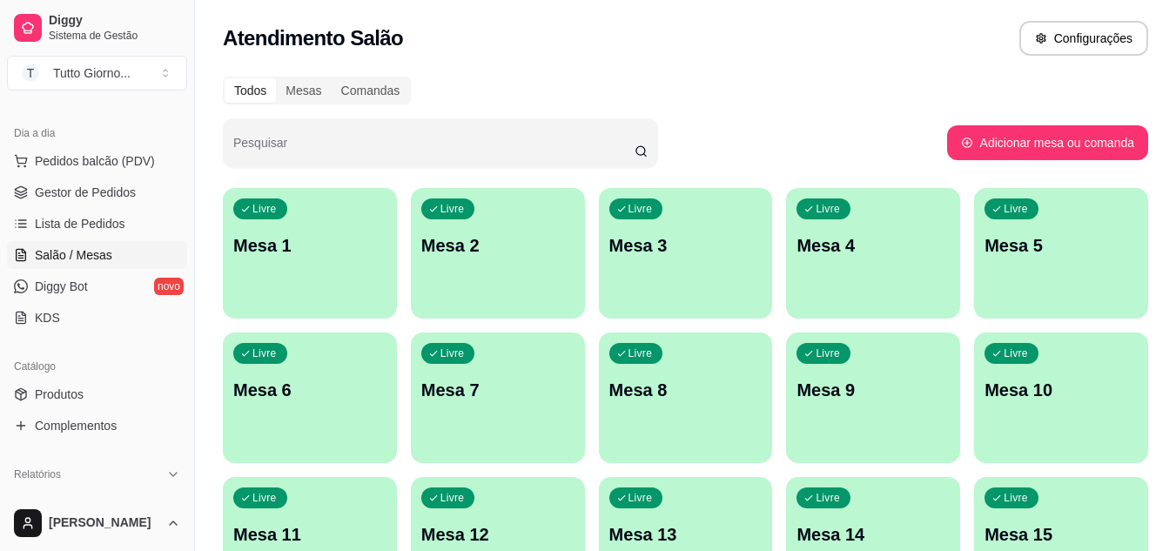
click at [312, 258] on div "Livre Mesa 1" at bounding box center [310, 243] width 174 height 110
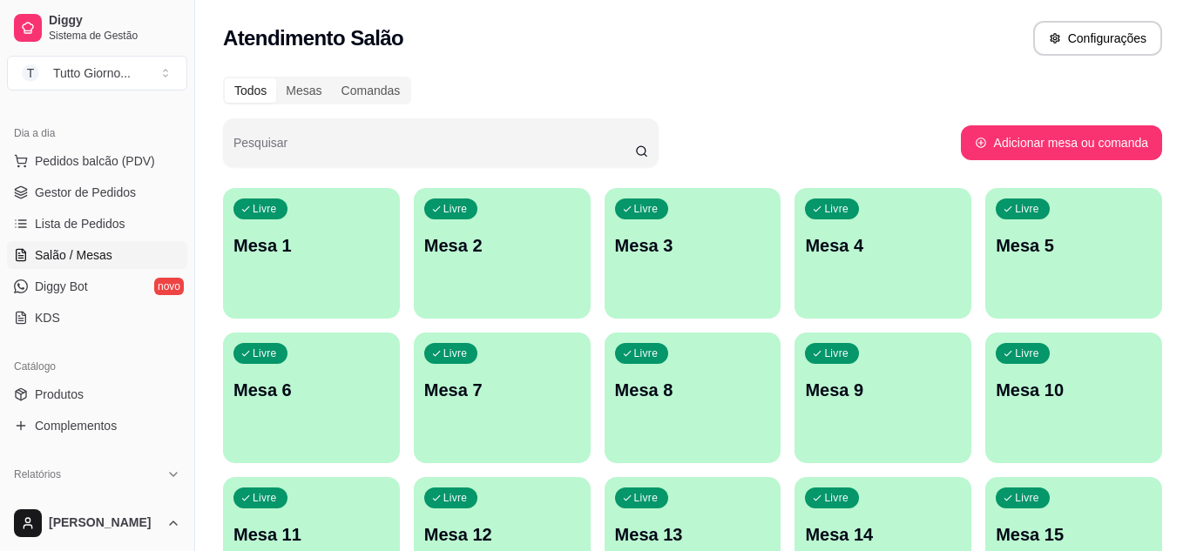
click at [312, 258] on body "Diggy Sistema de Gestão T Tutto Giorno ... Loja aberta Período gratuito até 25/…" at bounding box center [595, 275] width 1190 height 551
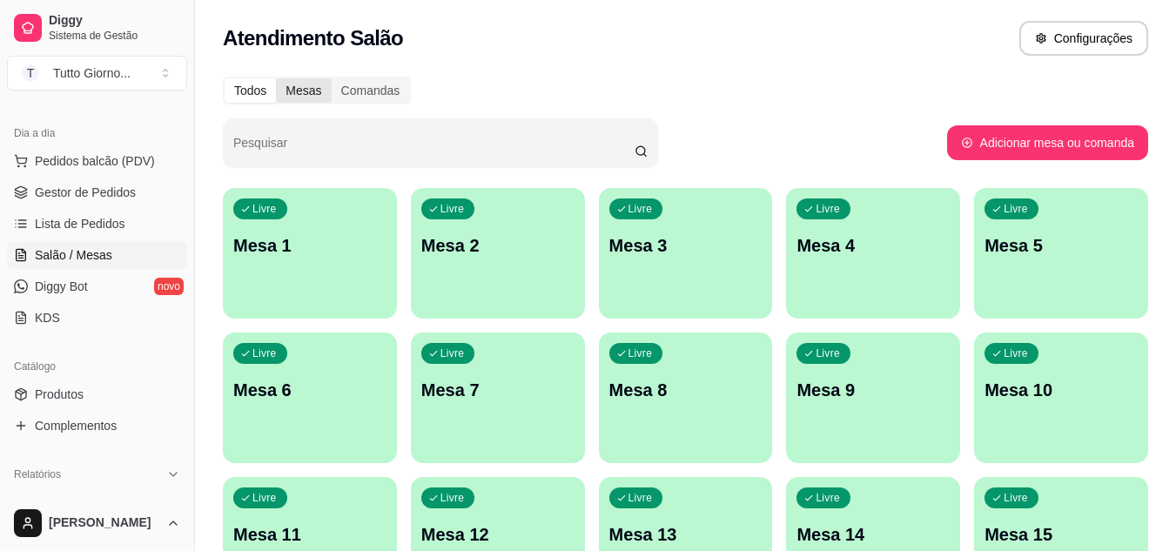
click at [301, 99] on div "Mesas" at bounding box center [303, 90] width 55 height 24
click at [276, 78] on input "Mesas" at bounding box center [276, 78] width 0 height 0
click at [276, 260] on div "Livre Mesa 1" at bounding box center [310, 243] width 169 height 106
click at [324, 268] on div "Livre Mesa 1" at bounding box center [310, 243] width 169 height 106
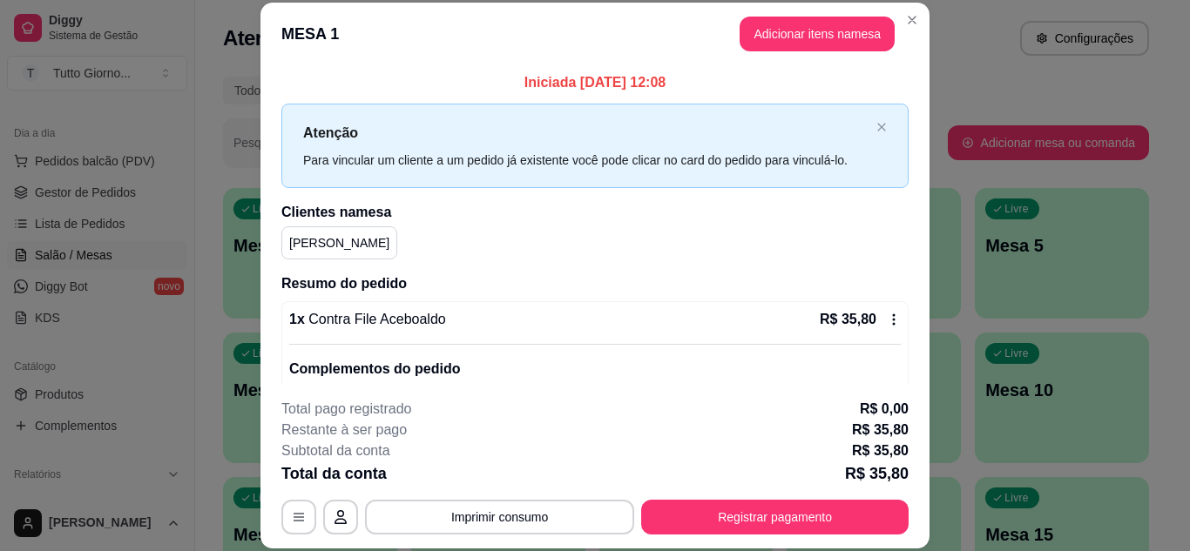
click at [301, 248] on p "[PERSON_NAME]" at bounding box center [339, 242] width 100 height 17
click at [427, 232] on div "[PERSON_NAME]" at bounding box center [594, 242] width 627 height 33
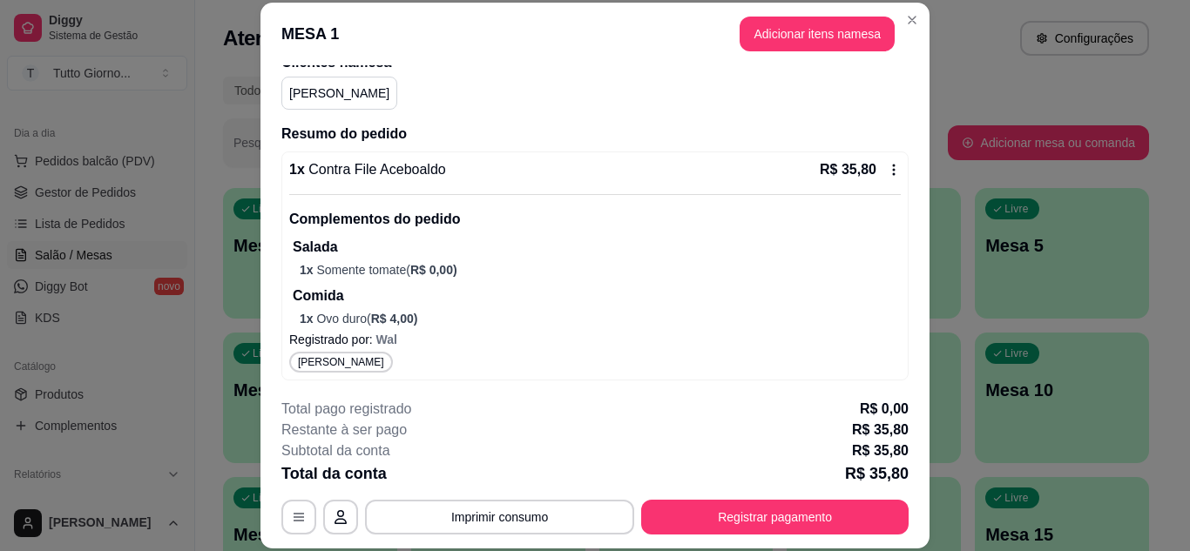
scroll to position [152, 0]
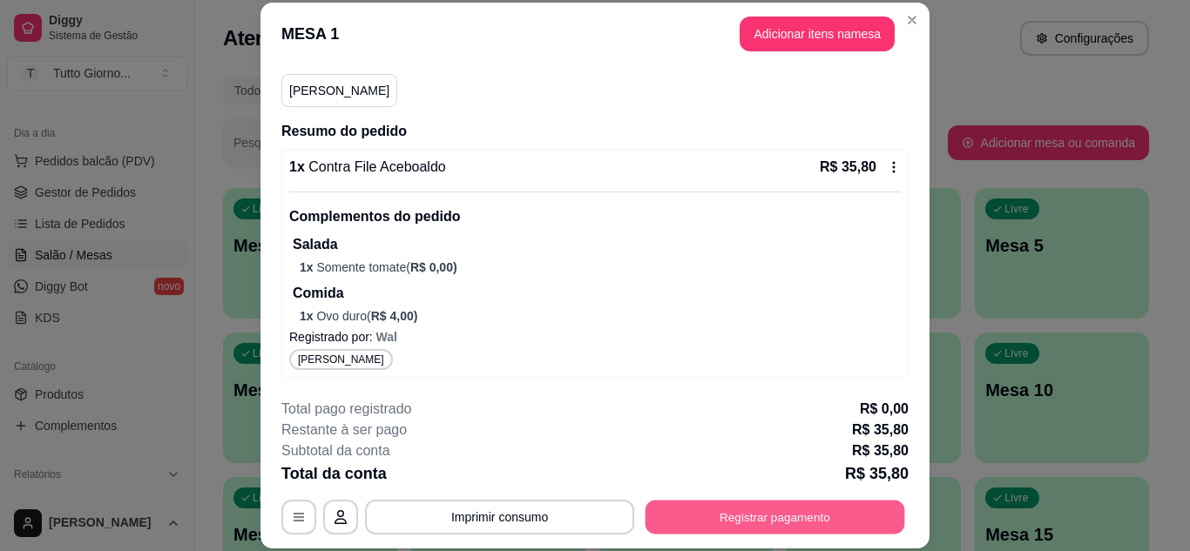
click at [701, 518] on button "Registrar pagamento" at bounding box center [774, 517] width 259 height 34
click at [710, 520] on button "Registrar pagamento" at bounding box center [774, 517] width 259 height 34
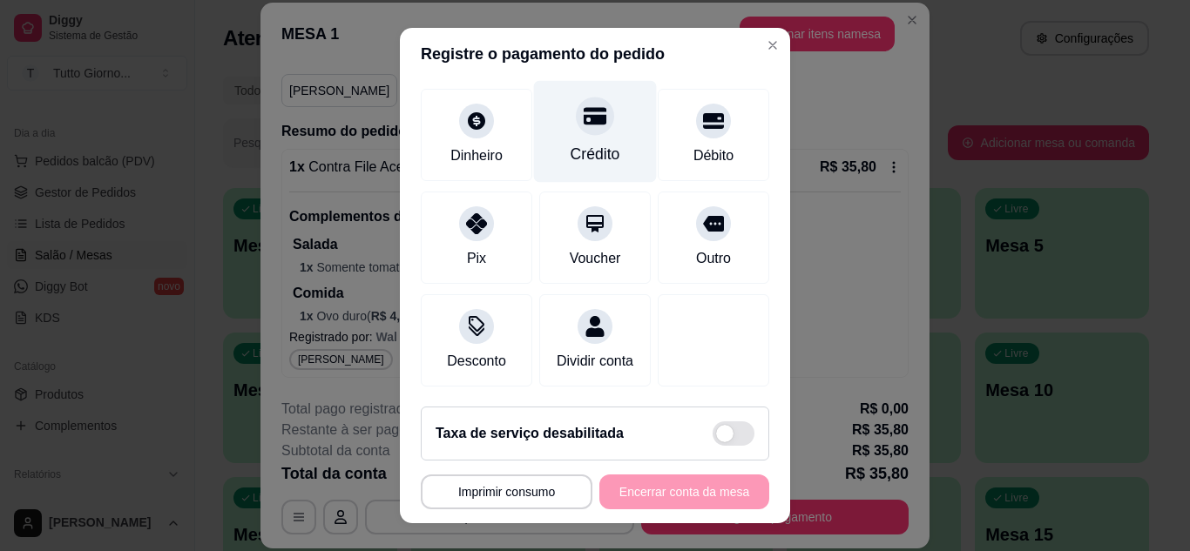
scroll to position [169, 0]
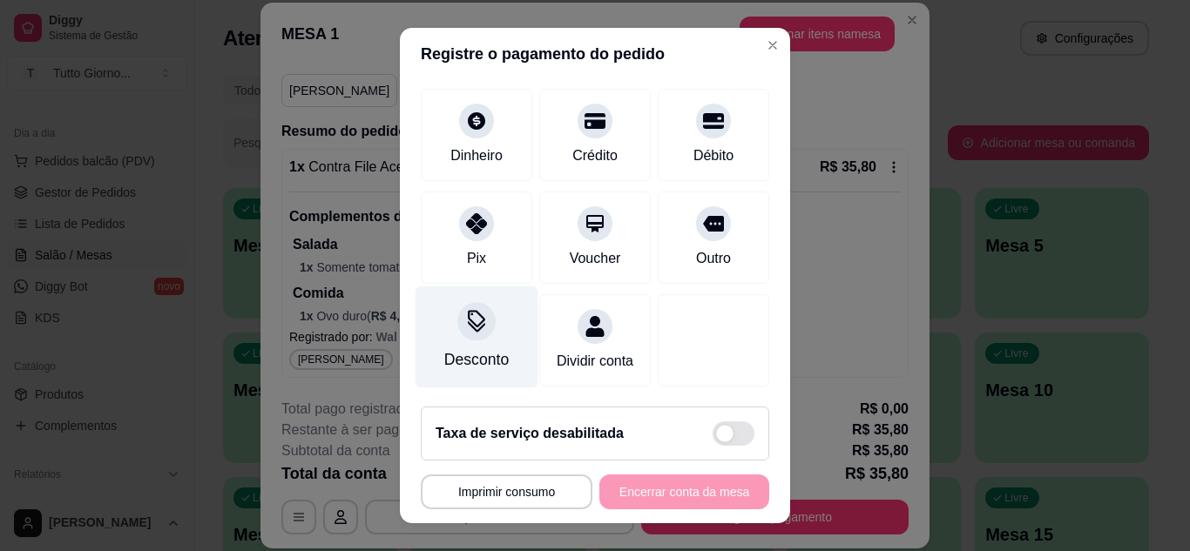
click at [470, 314] on div at bounding box center [476, 321] width 38 height 38
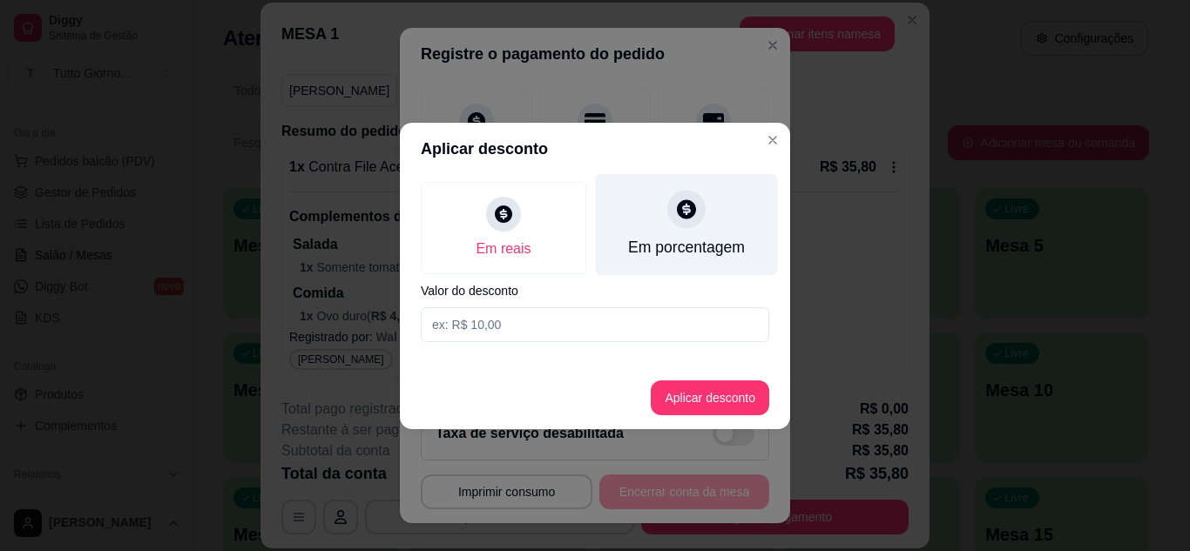
click at [684, 230] on div "Em porcentagem" at bounding box center [687, 224] width 182 height 102
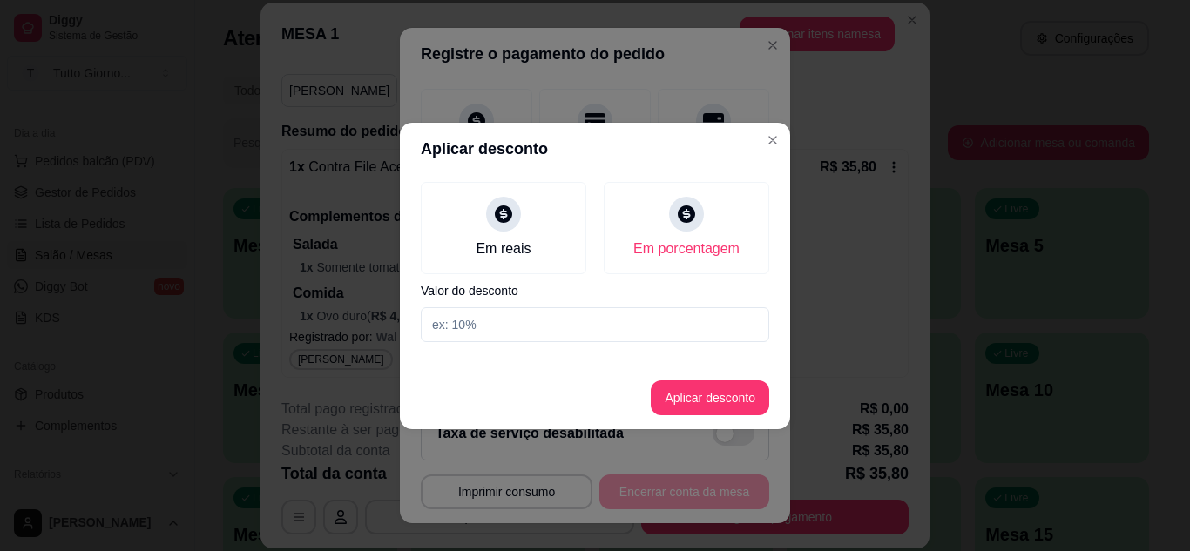
click at [488, 320] on input at bounding box center [595, 324] width 348 height 35
type input "10"
click at [688, 399] on button "Aplicar desconto" at bounding box center [710, 398] width 114 height 34
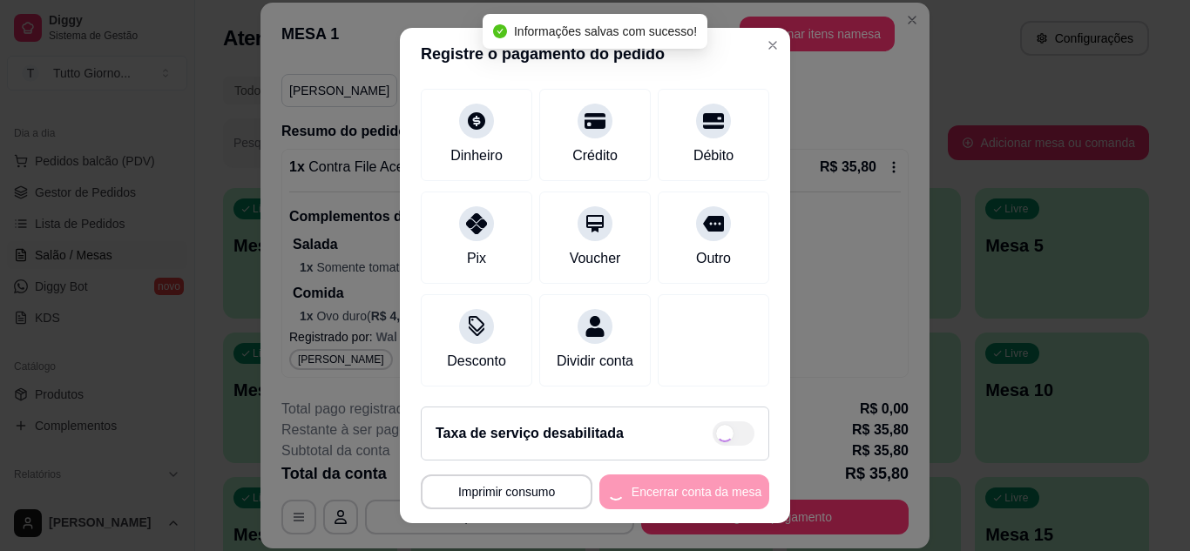
type input "R$ 32,22"
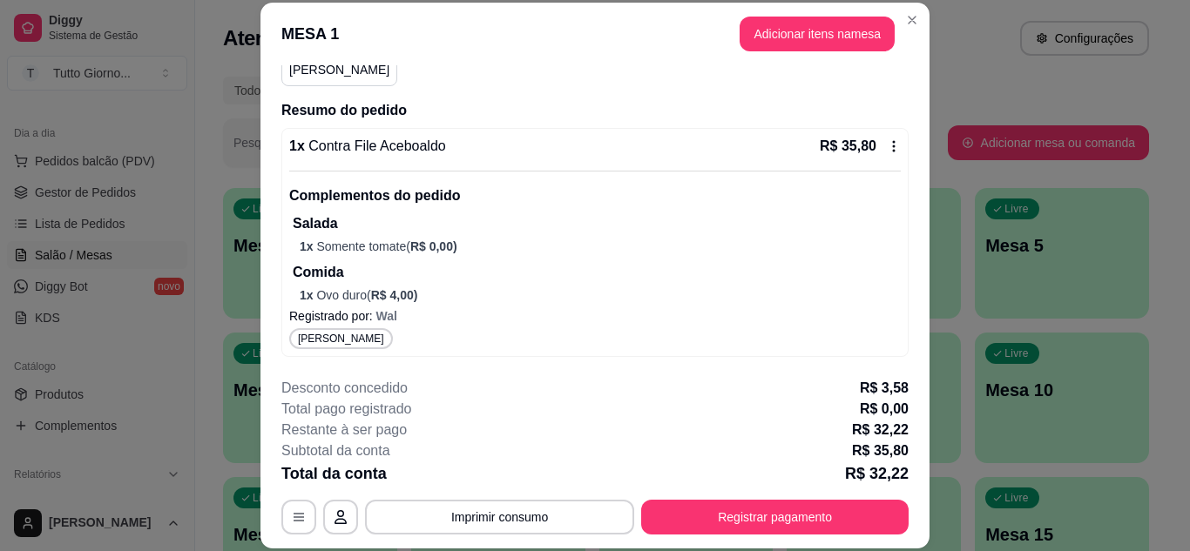
scroll to position [173, 0]
click at [893, 141] on icon at bounding box center [894, 146] width 3 height 11
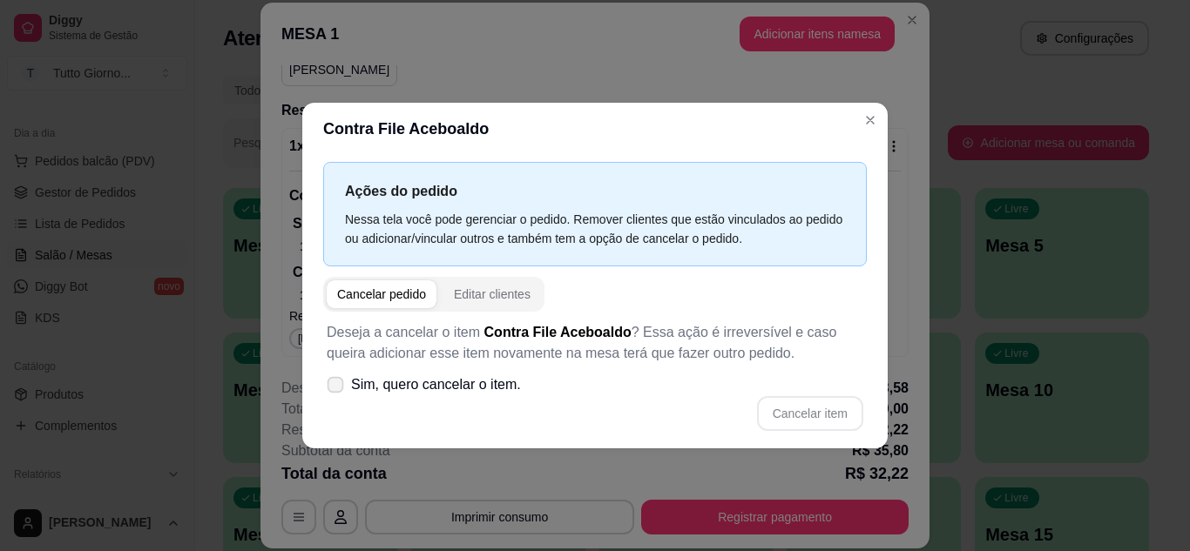
click at [338, 379] on span at bounding box center [335, 384] width 17 height 17
click at [337, 388] on input "Sim, quero cancelar o item." at bounding box center [331, 393] width 11 height 11
checkbox input "true"
click at [798, 415] on button "Cancelar item" at bounding box center [810, 413] width 104 height 34
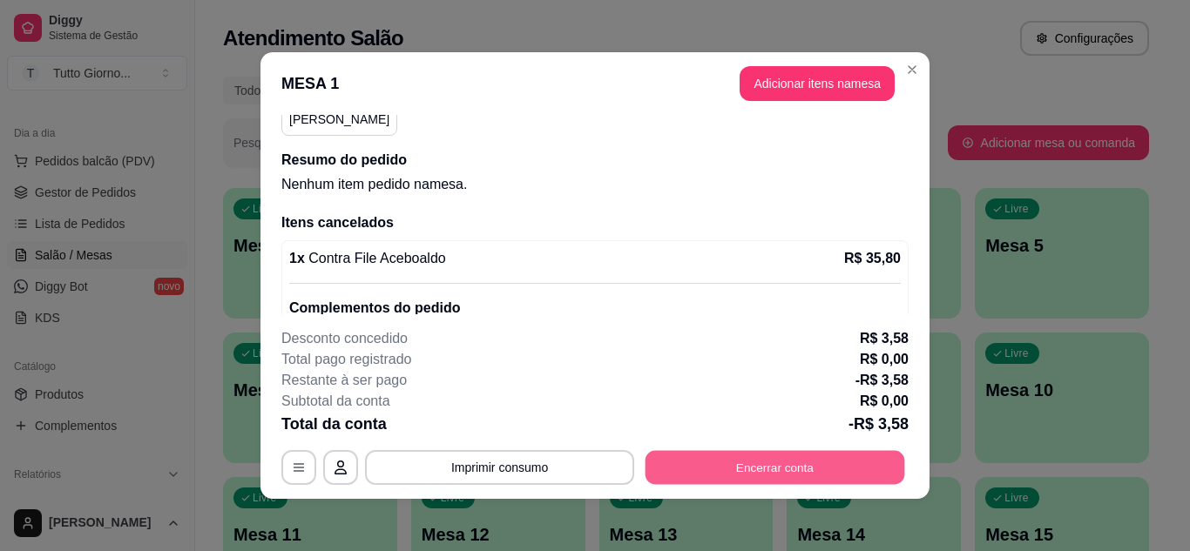
click at [734, 456] on button "Encerrar conta" at bounding box center [774, 468] width 259 height 34
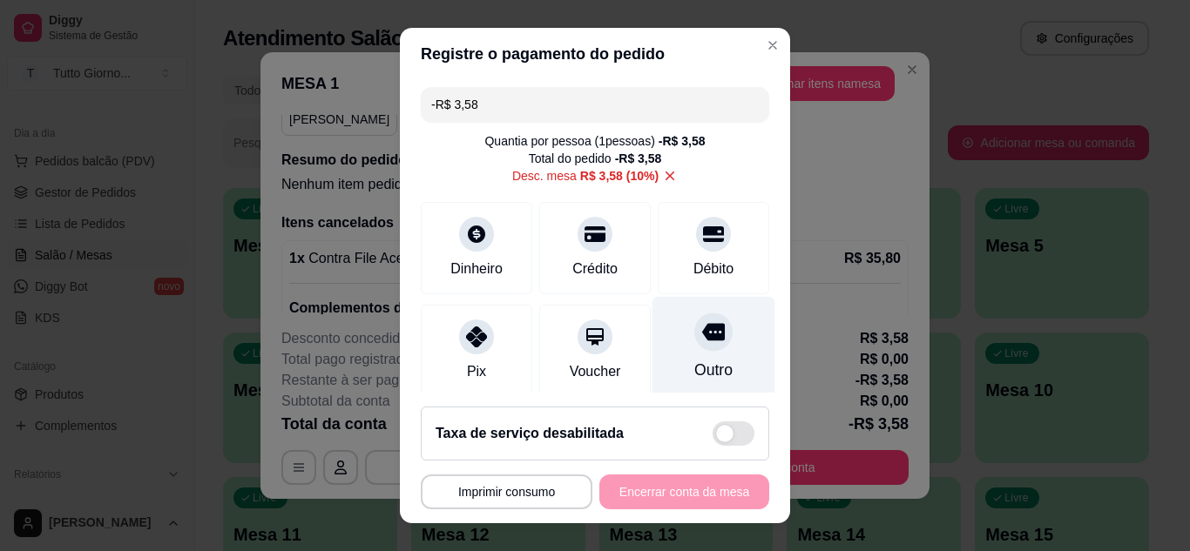
scroll to position [134, 0]
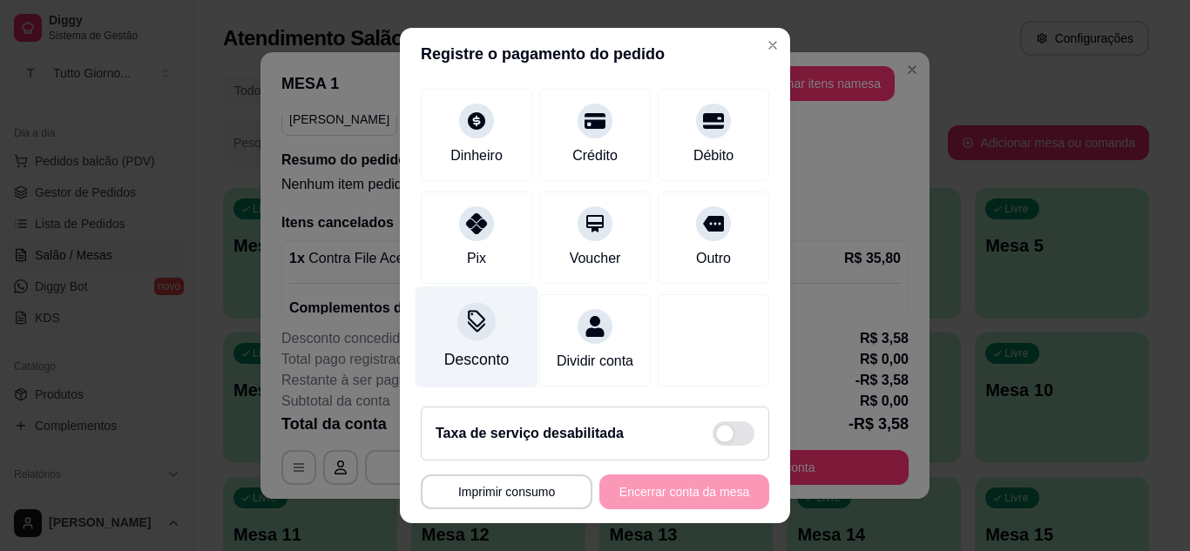
click at [465, 310] on icon at bounding box center [476, 321] width 23 height 23
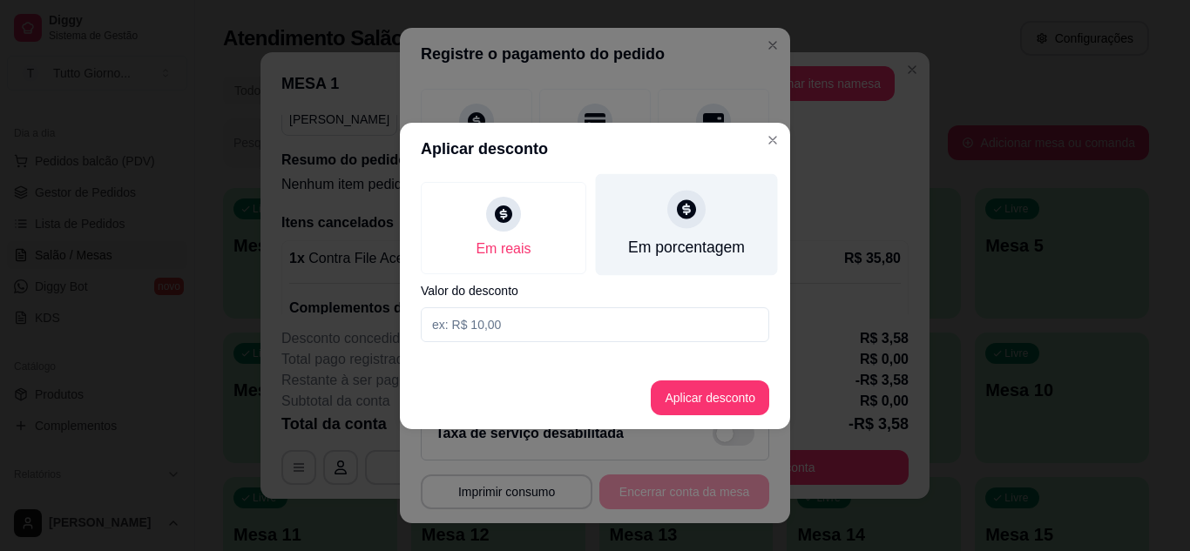
click at [710, 227] on div "Em porcentagem" at bounding box center [687, 224] width 182 height 102
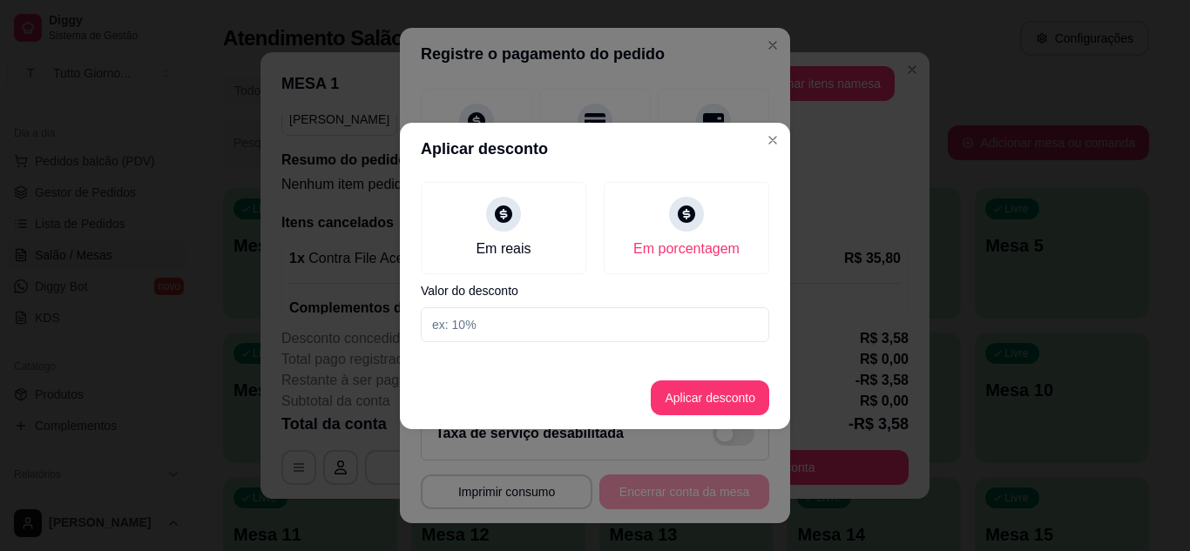
click at [474, 322] on input at bounding box center [595, 324] width 348 height 35
click at [685, 394] on button "Aplicar desconto" at bounding box center [710, 398] width 114 height 34
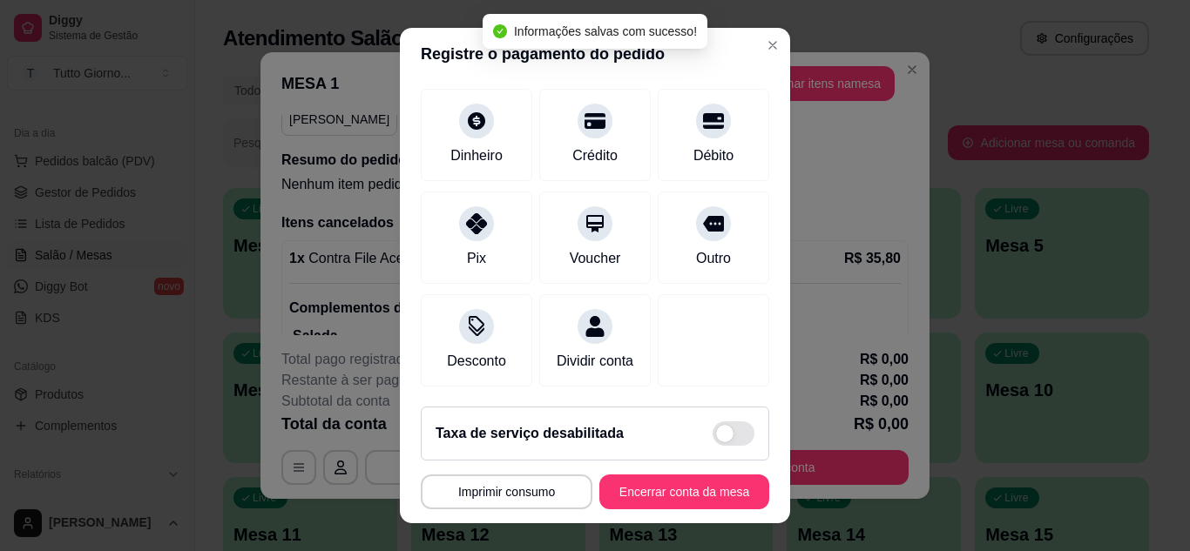
type input "R$ 0,00"
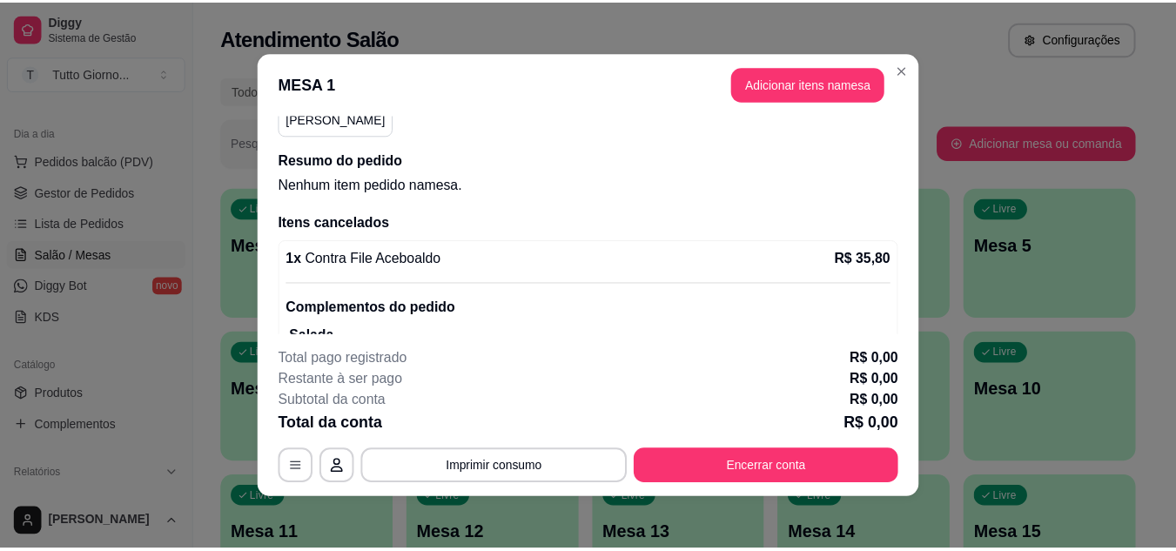
scroll to position [3, 0]
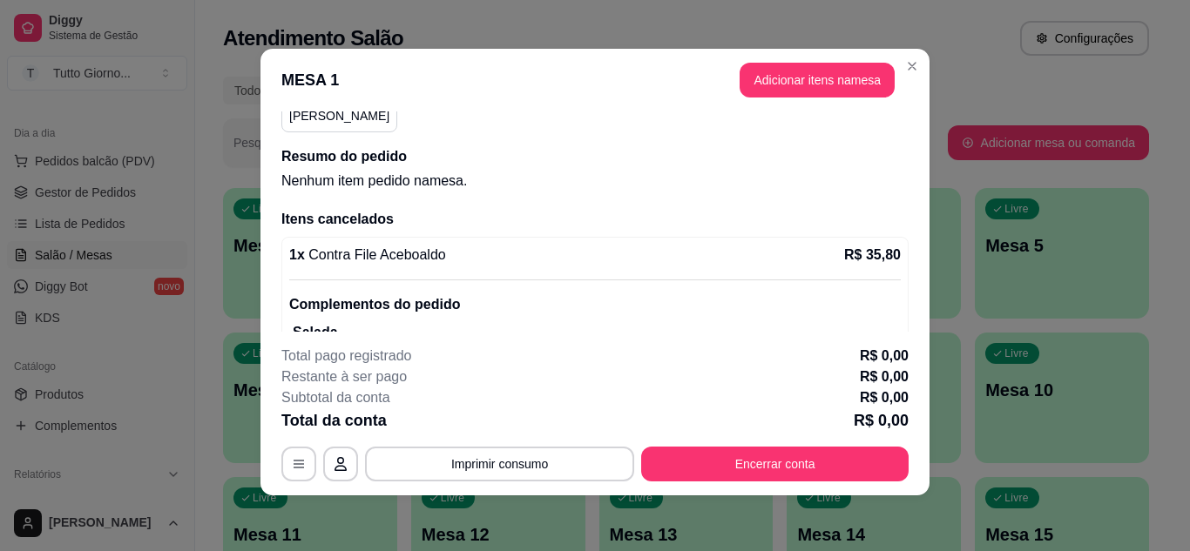
click at [878, 258] on p "R$ 35,80" at bounding box center [872, 255] width 57 height 21
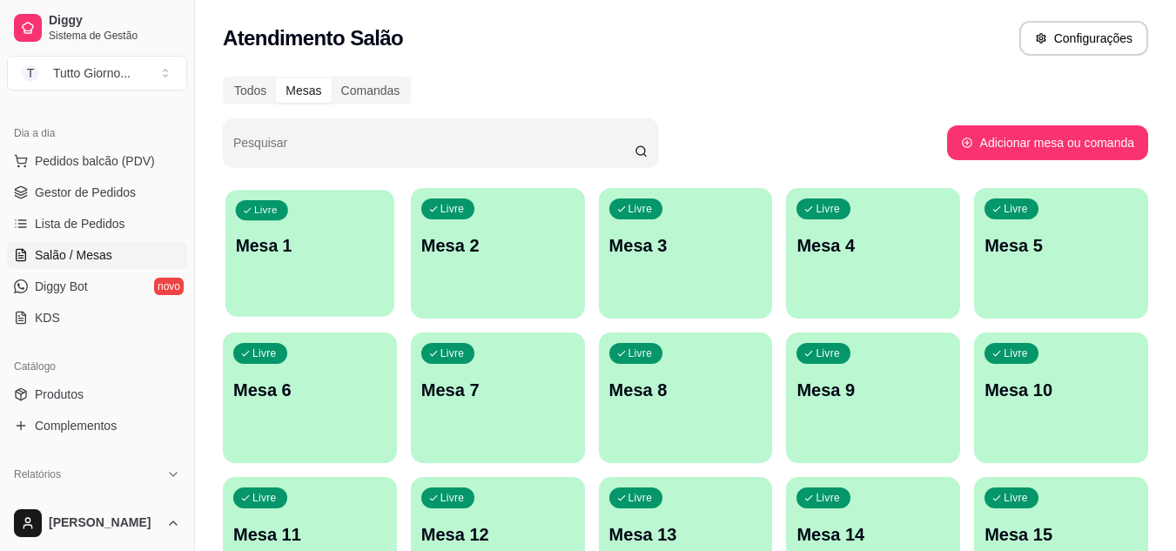
click at [299, 272] on div "Livre Mesa 1" at bounding box center [310, 243] width 169 height 106
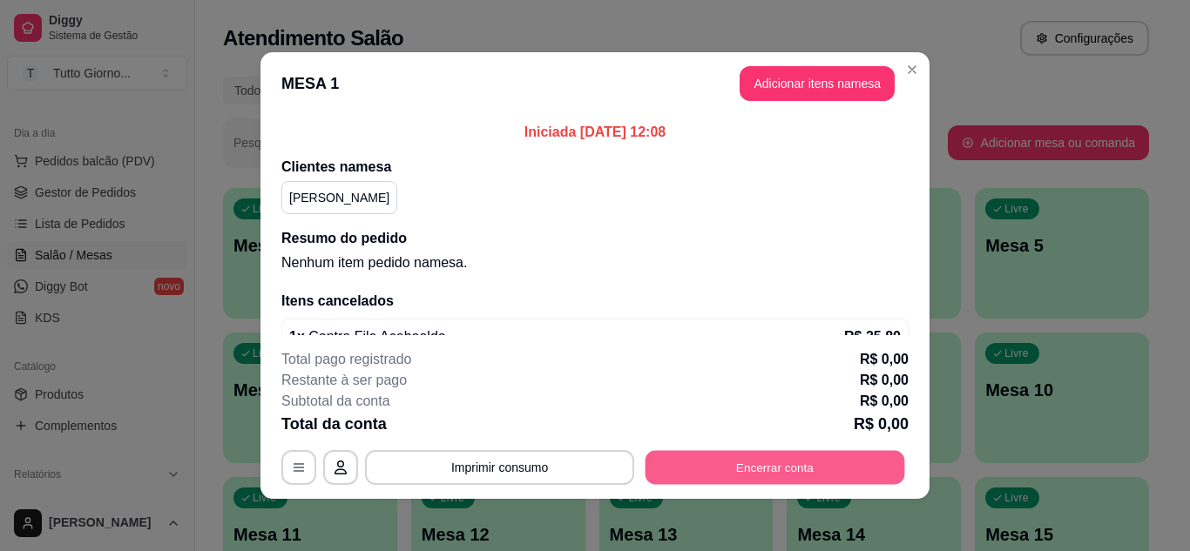
click at [749, 468] on button "Encerrar conta" at bounding box center [774, 468] width 259 height 34
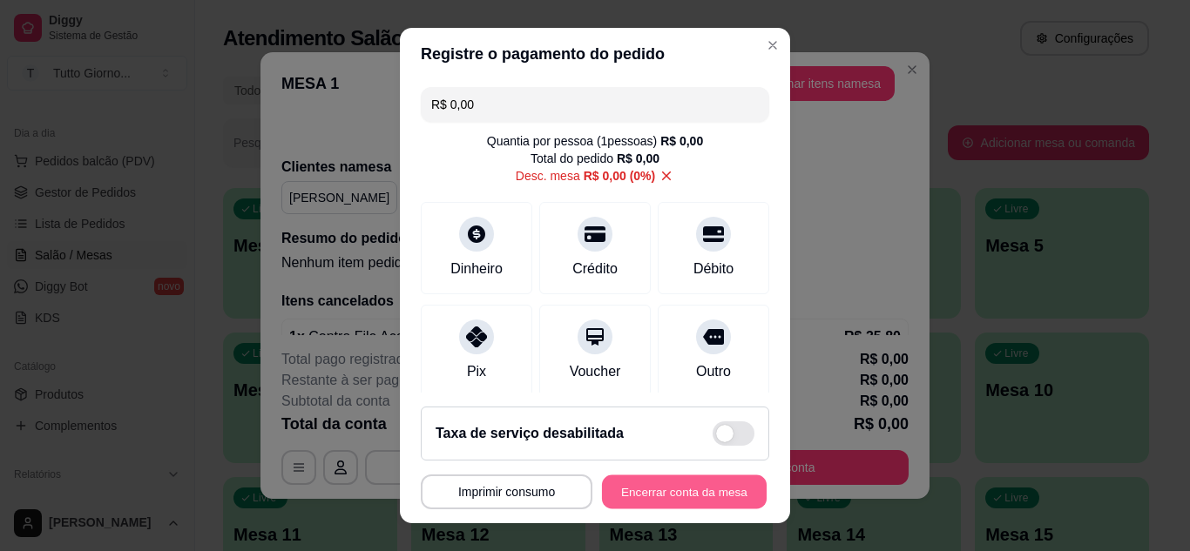
click at [650, 489] on button "Encerrar conta da mesa" at bounding box center [684, 492] width 165 height 34
